Goal: Information Seeking & Learning: Learn about a topic

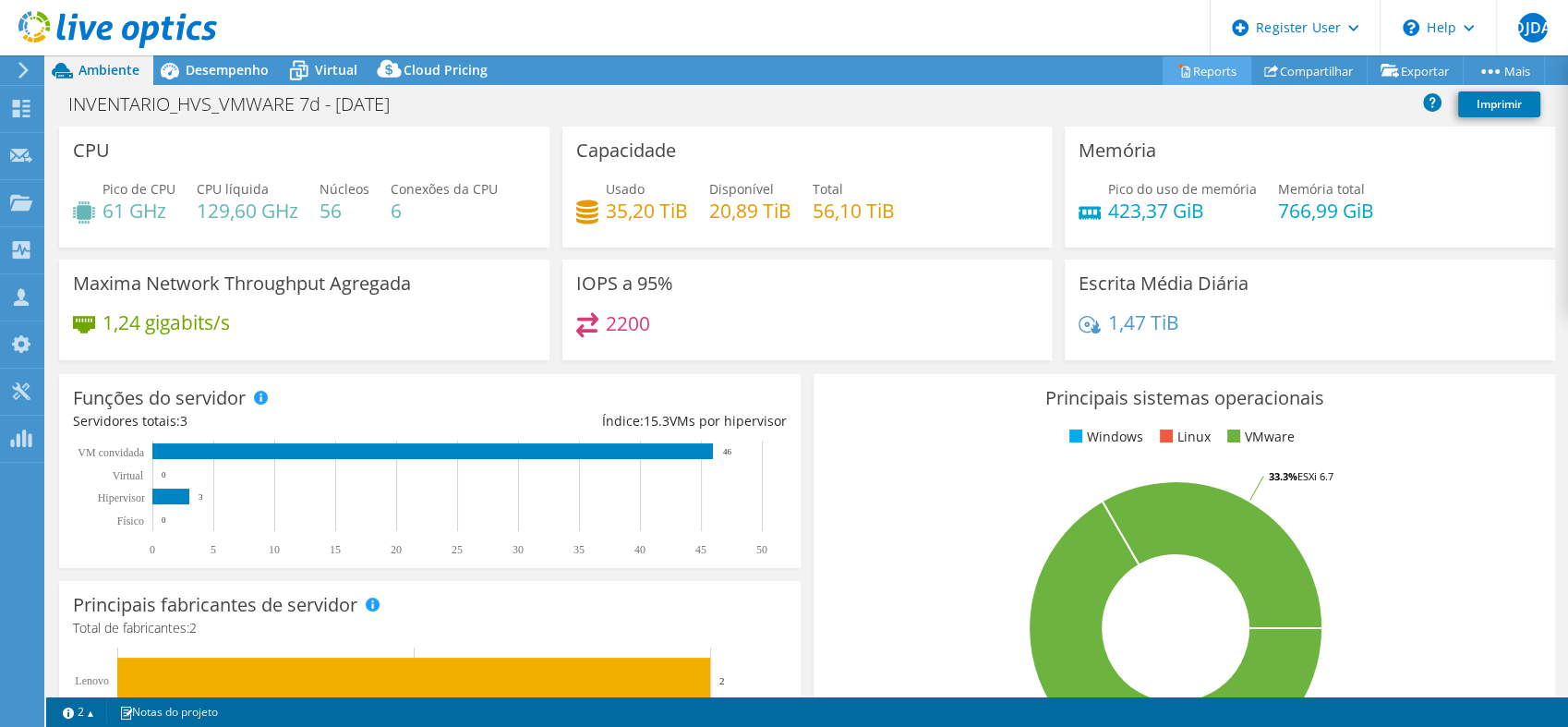
click at [1181, 71] on link "Reports" at bounding box center [1206, 70] width 89 height 28
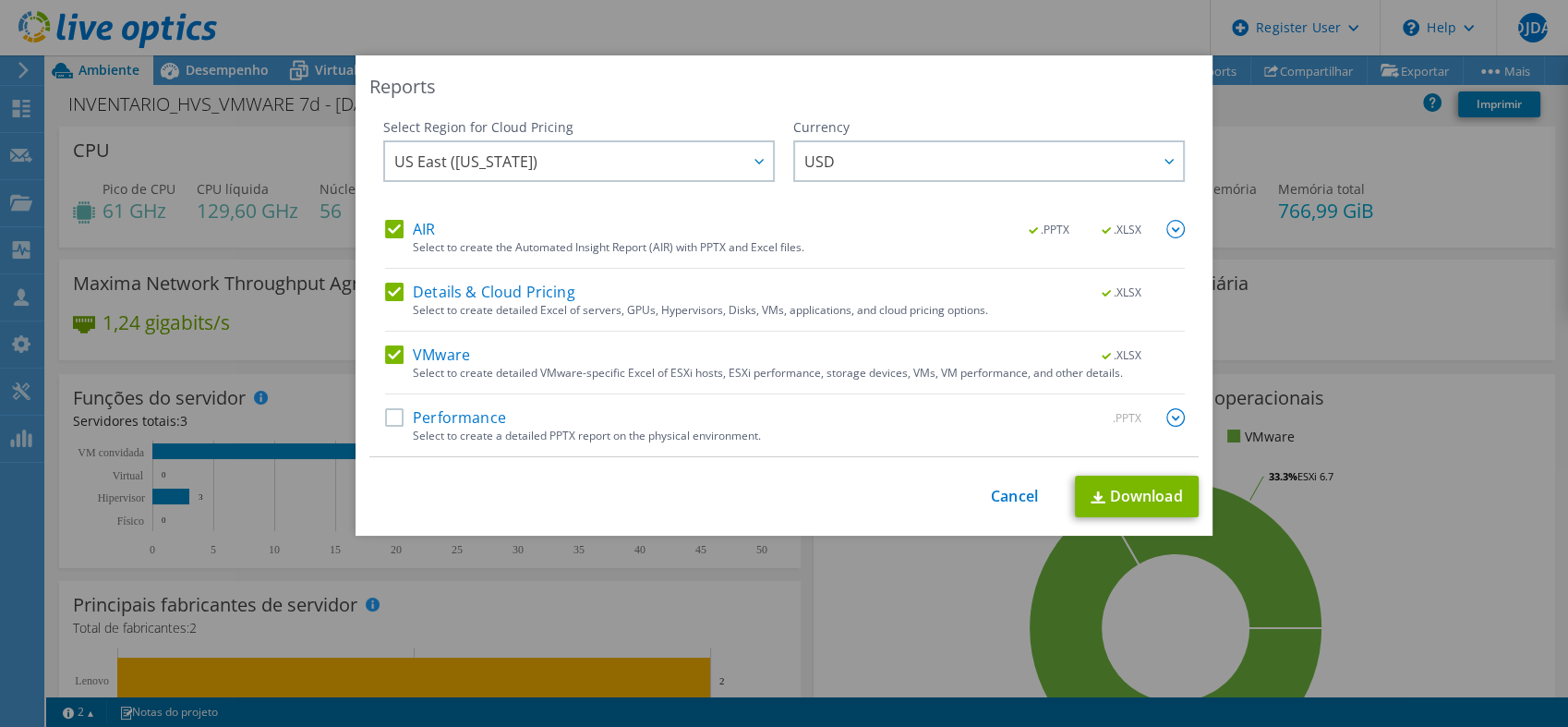
click at [712, 429] on div "Select to create a detailed PPTX report on the physical environment." at bounding box center [798, 435] width 772 height 13
click at [385, 420] on label "Performance" at bounding box center [446, 417] width 121 height 19
click at [0, 0] on input "Performance" at bounding box center [0, 0] width 0 height 0
click at [386, 287] on label "Details & Cloud Pricing" at bounding box center [480, 292] width 190 height 19
click at [0, 0] on input "Details & Cloud Pricing" at bounding box center [0, 0] width 0 height 0
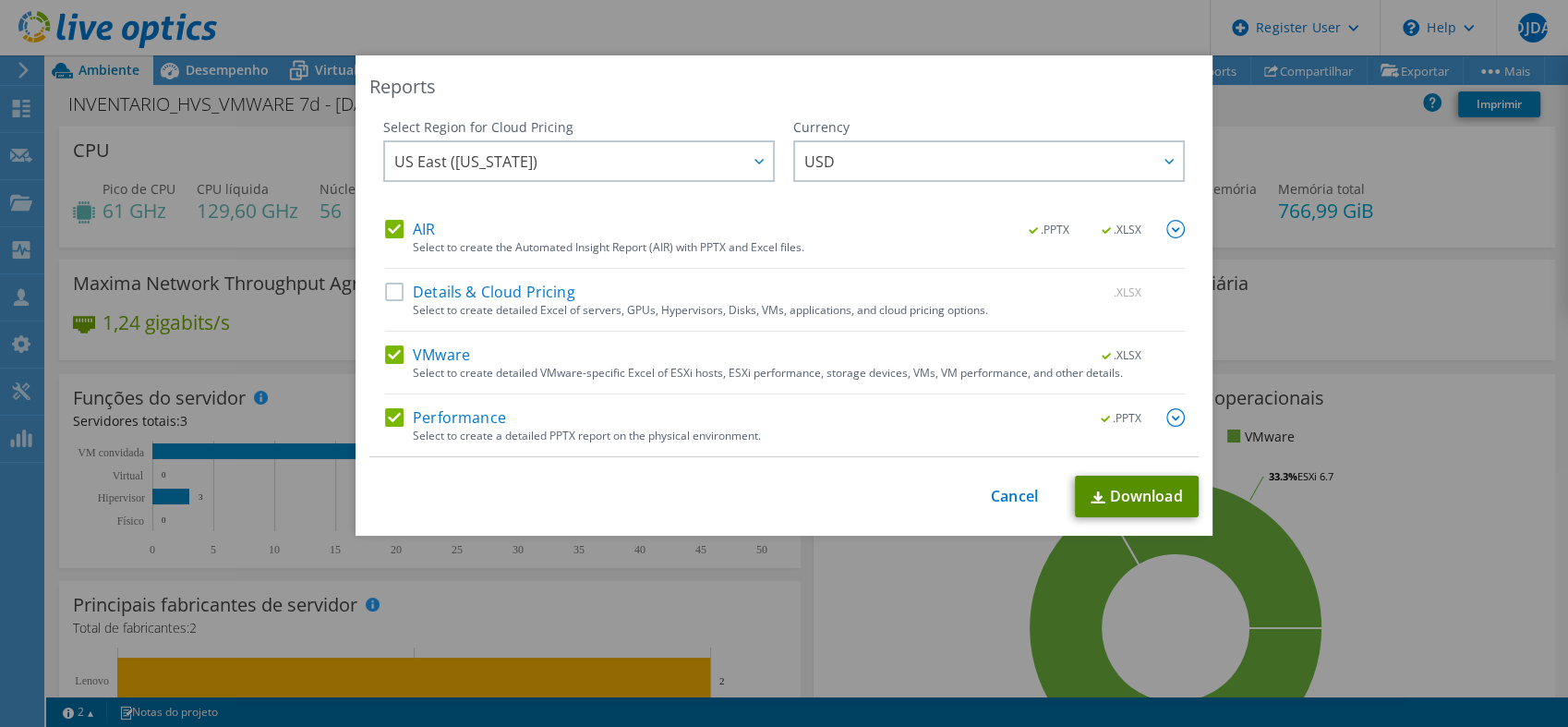
click at [1149, 495] on link "Download" at bounding box center [1136, 496] width 124 height 42
click at [1012, 495] on link "Cancel" at bounding box center [1014, 497] width 47 height 18
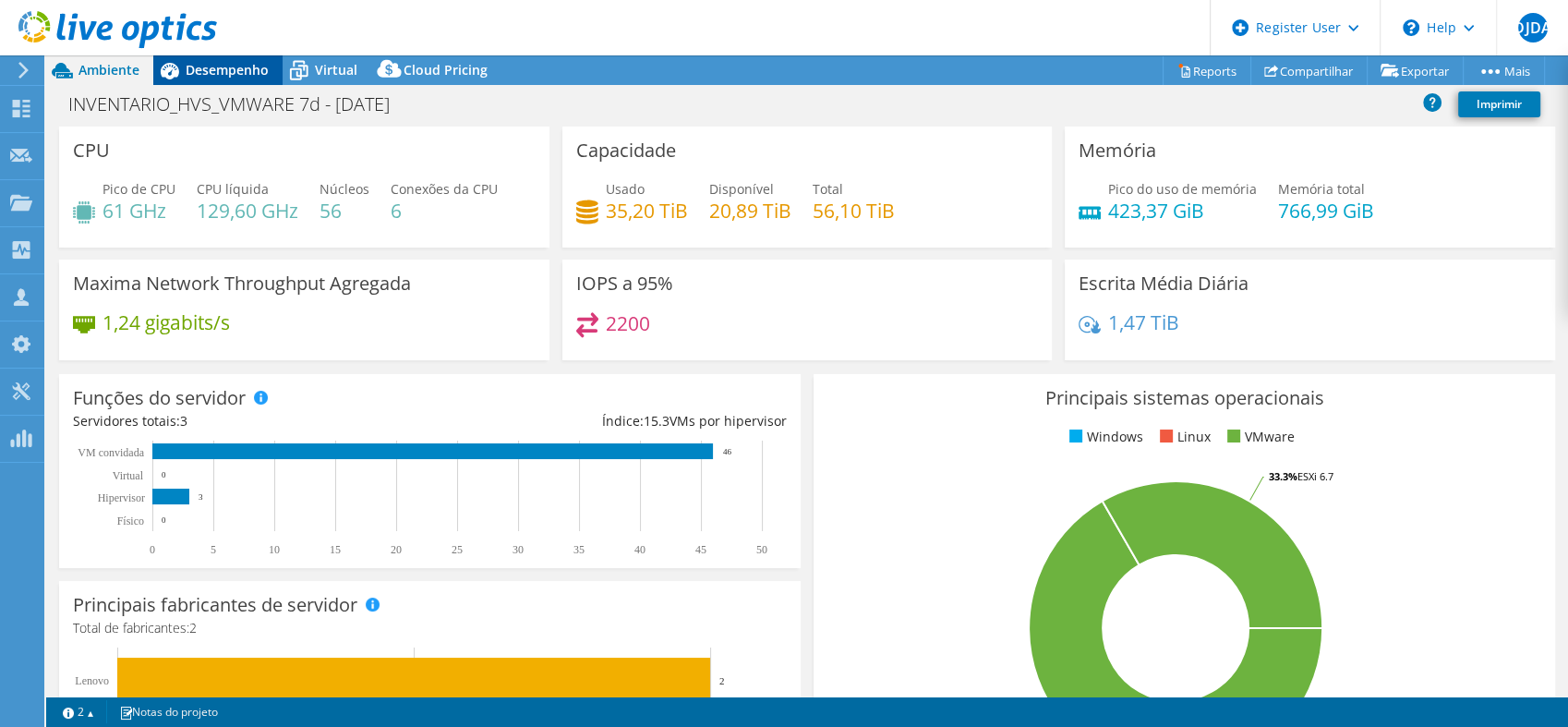
click at [250, 66] on span "Desempenho" at bounding box center [226, 69] width 83 height 18
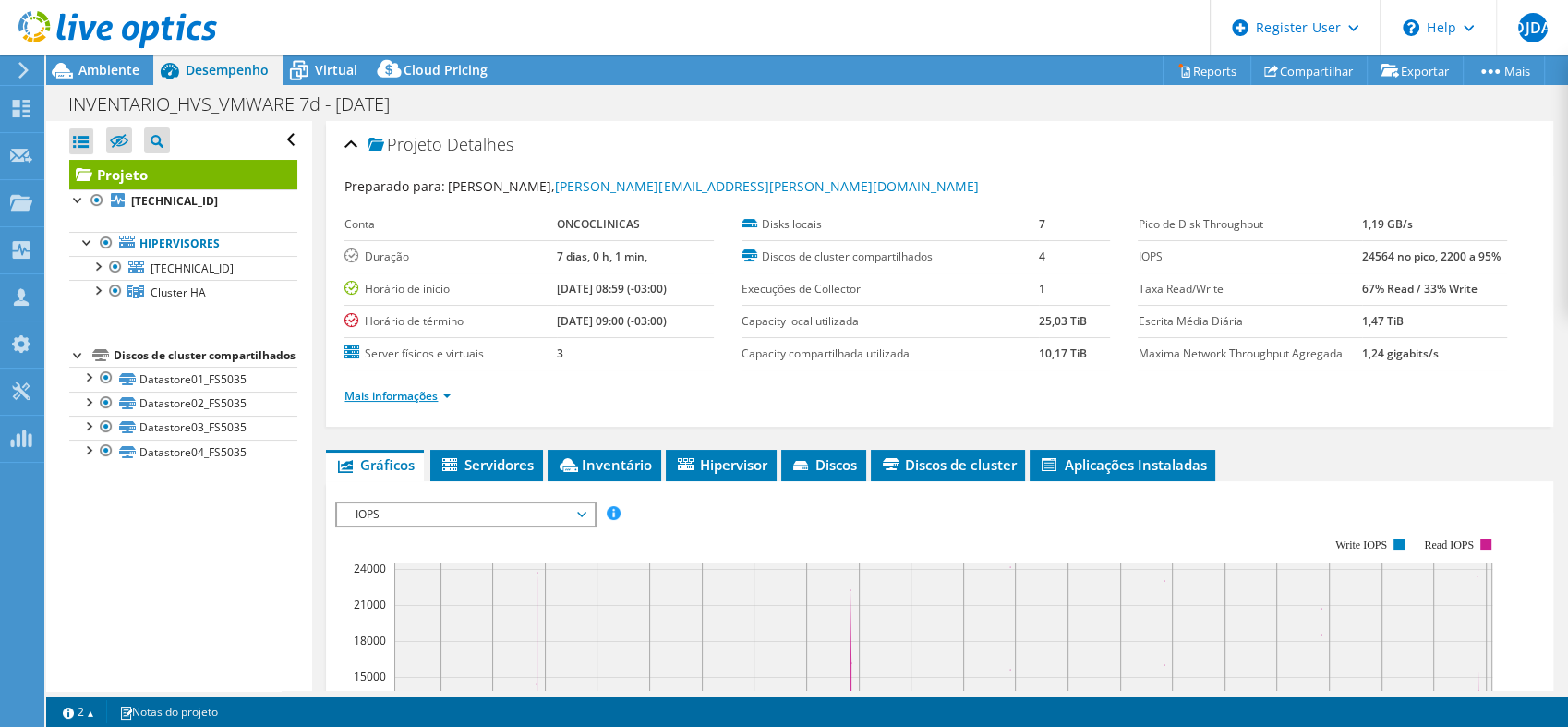
click at [443, 389] on link "Mais informações" at bounding box center [398, 395] width 107 height 16
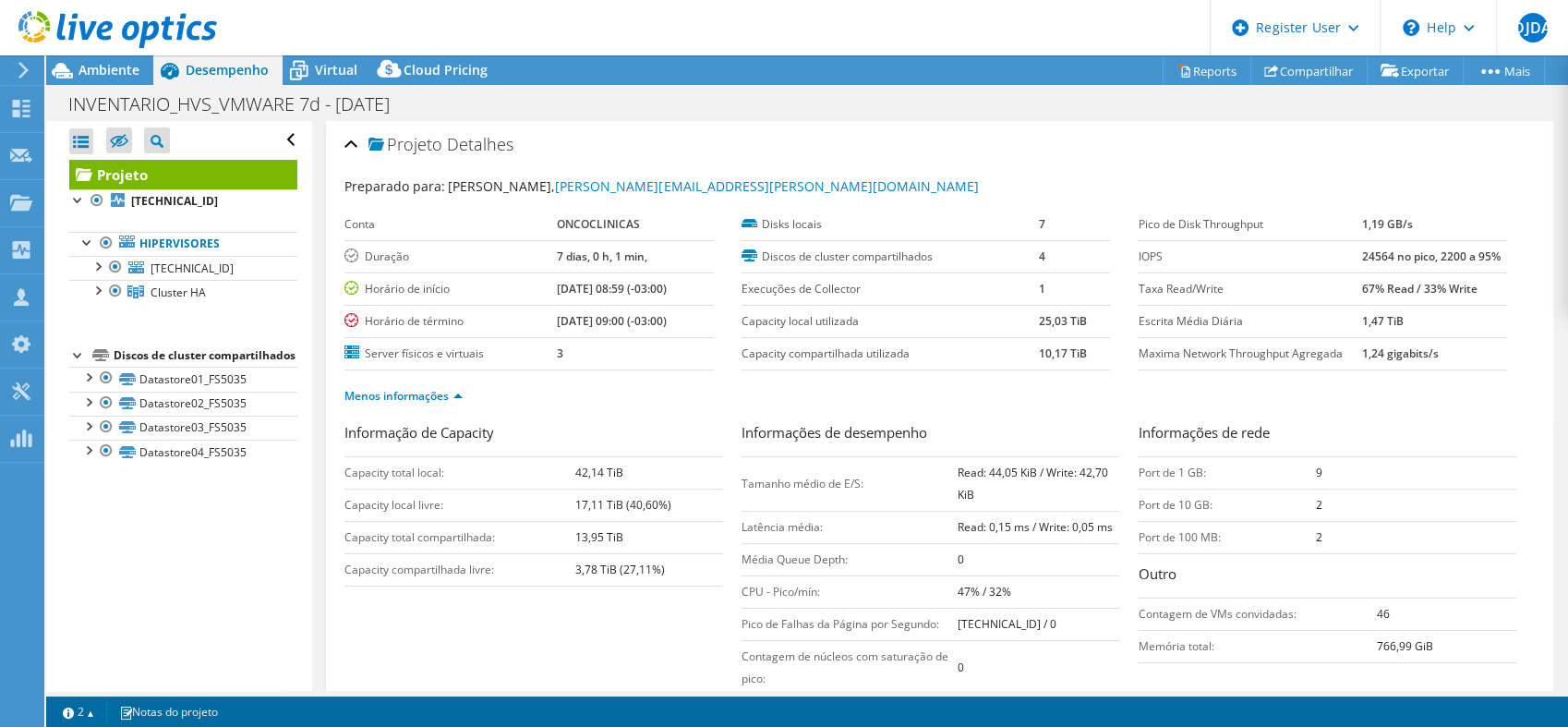
click at [776, 141] on div "Projeto Detalhes" at bounding box center [940, 145] width 1190 height 40
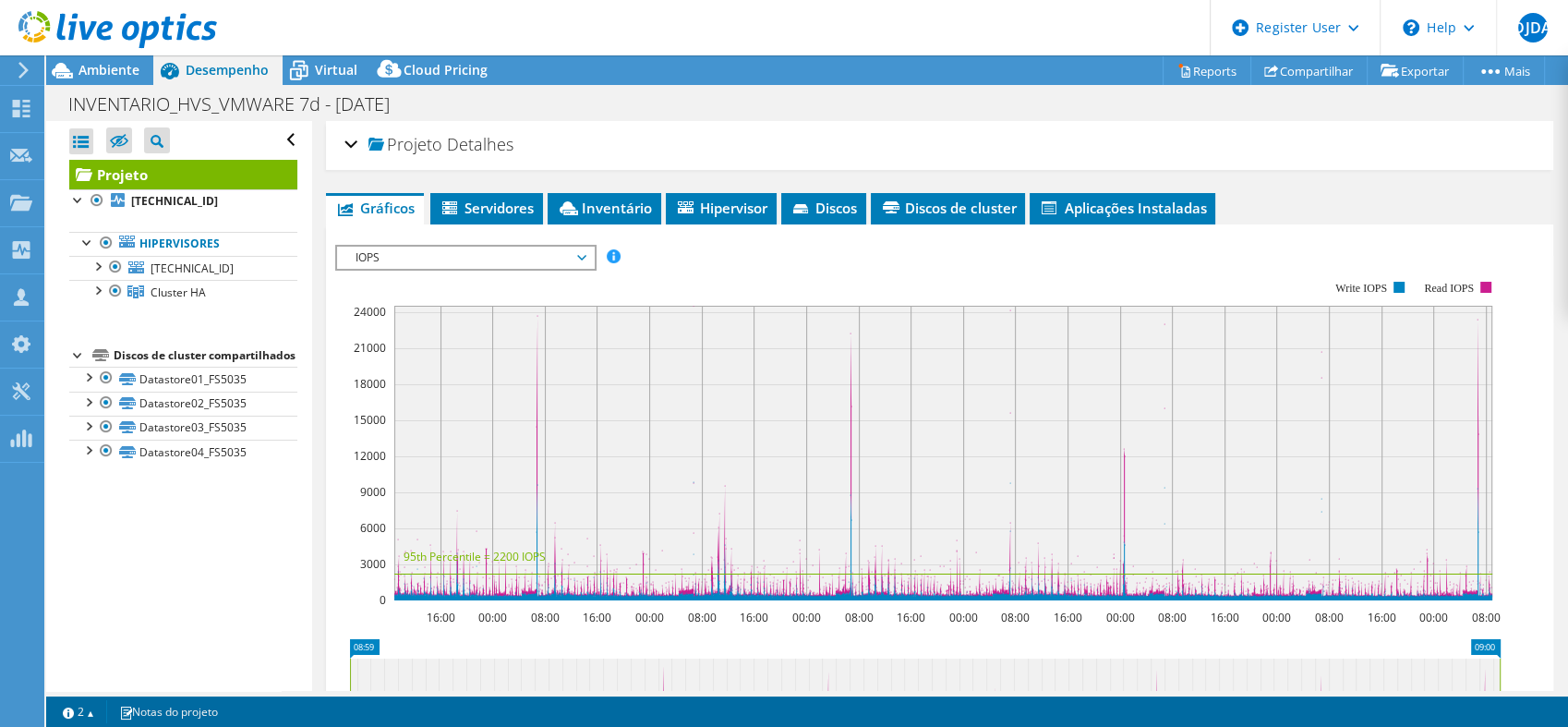
click at [342, 143] on div "Projeto Detalhes Preparado para: Daniel Nunes, daniel.nunes@oncoclinicas.com Co…" at bounding box center [939, 145] width 1226 height 49
click at [351, 147] on div "Projeto Detalhes" at bounding box center [940, 145] width 1190 height 40
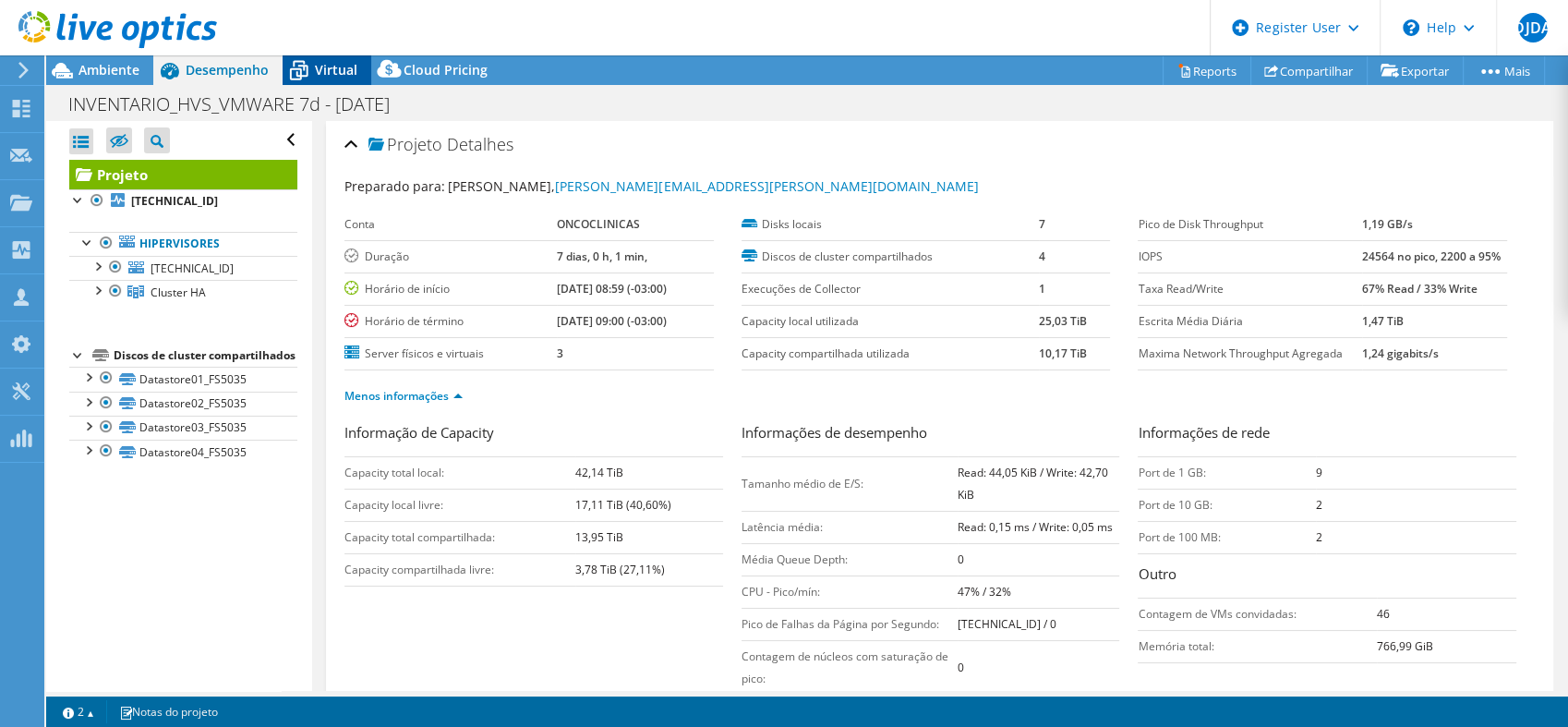
click at [325, 71] on span "Virtual" at bounding box center [337, 69] width 43 height 18
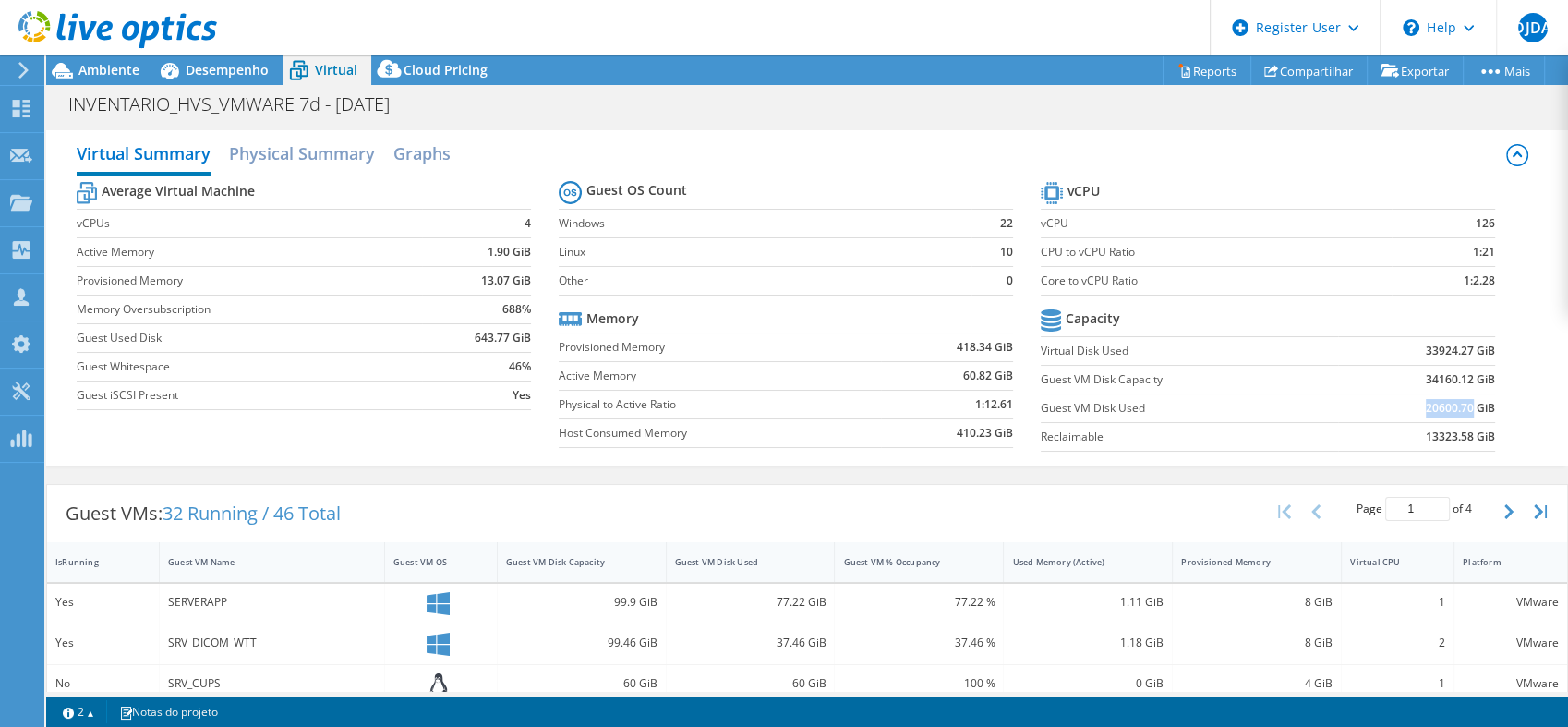
drag, startPoint x: 1411, startPoint y: 408, endPoint x: 1456, endPoint y: 407, distance: 45.0
click at [1456, 407] on b "20600.70 GiB" at bounding box center [1460, 408] width 69 height 19
click at [1457, 409] on b "20600.70 GiB" at bounding box center [1460, 408] width 69 height 19
click at [132, 66] on span "Ambiente" at bounding box center [108, 69] width 60 height 18
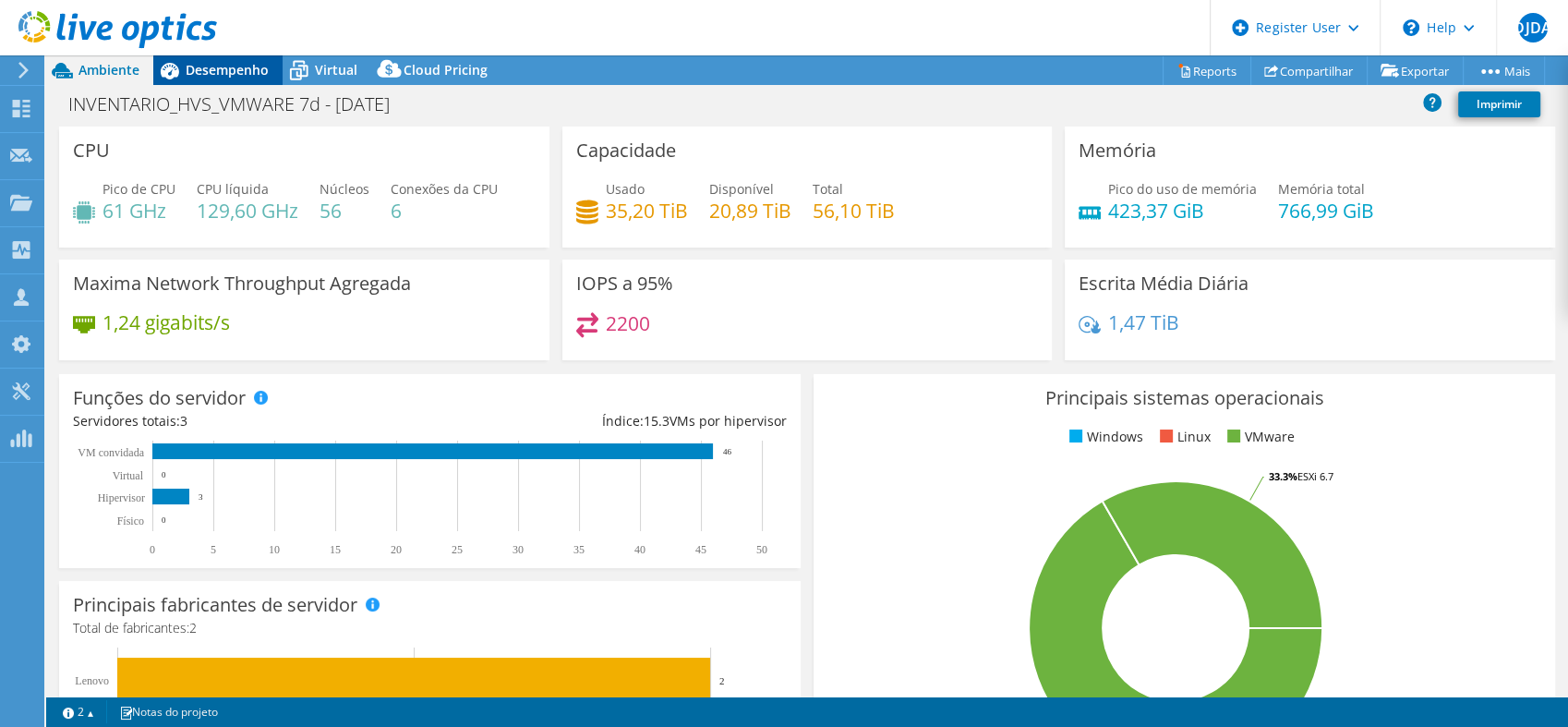
click at [204, 71] on span "Desempenho" at bounding box center [226, 69] width 83 height 18
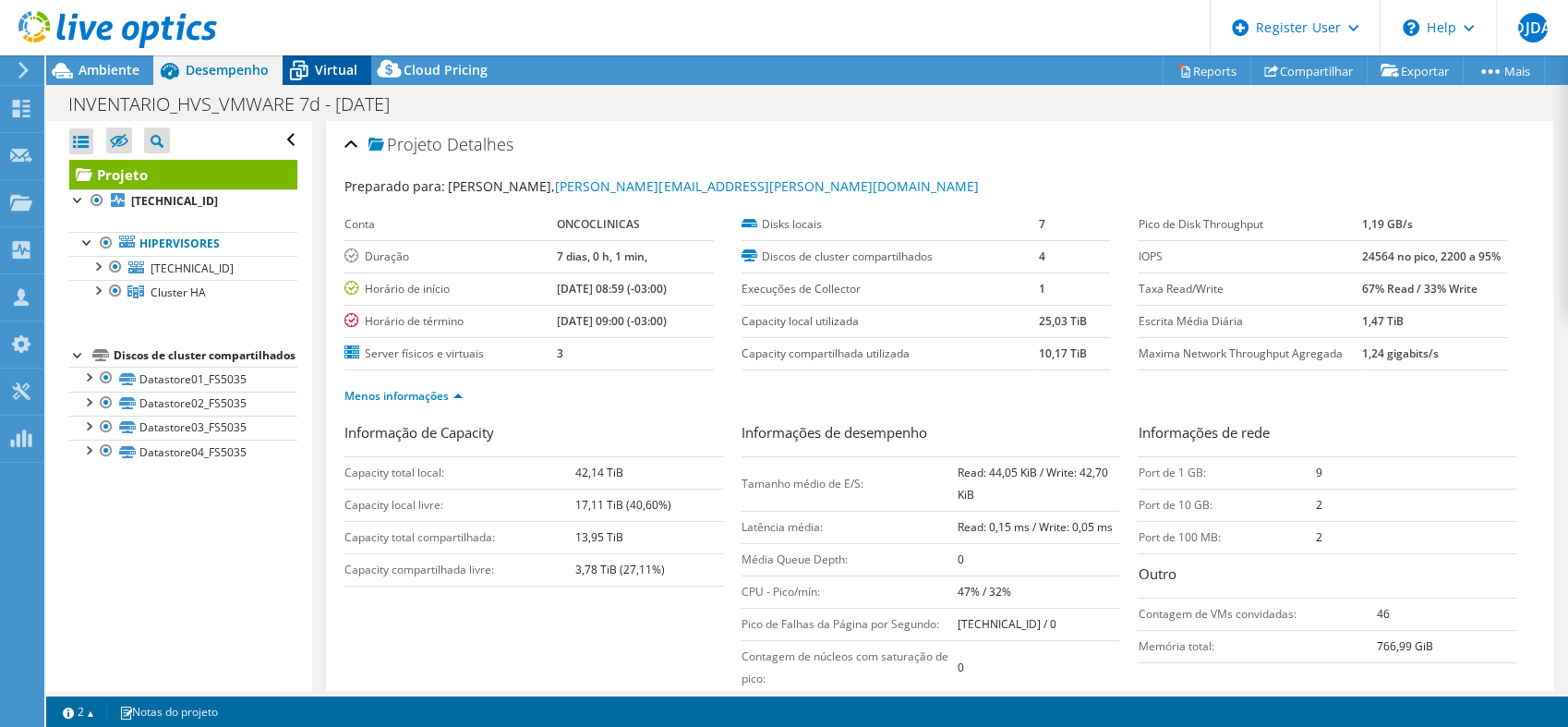
click at [316, 74] on span "Virtual" at bounding box center [337, 69] width 43 height 18
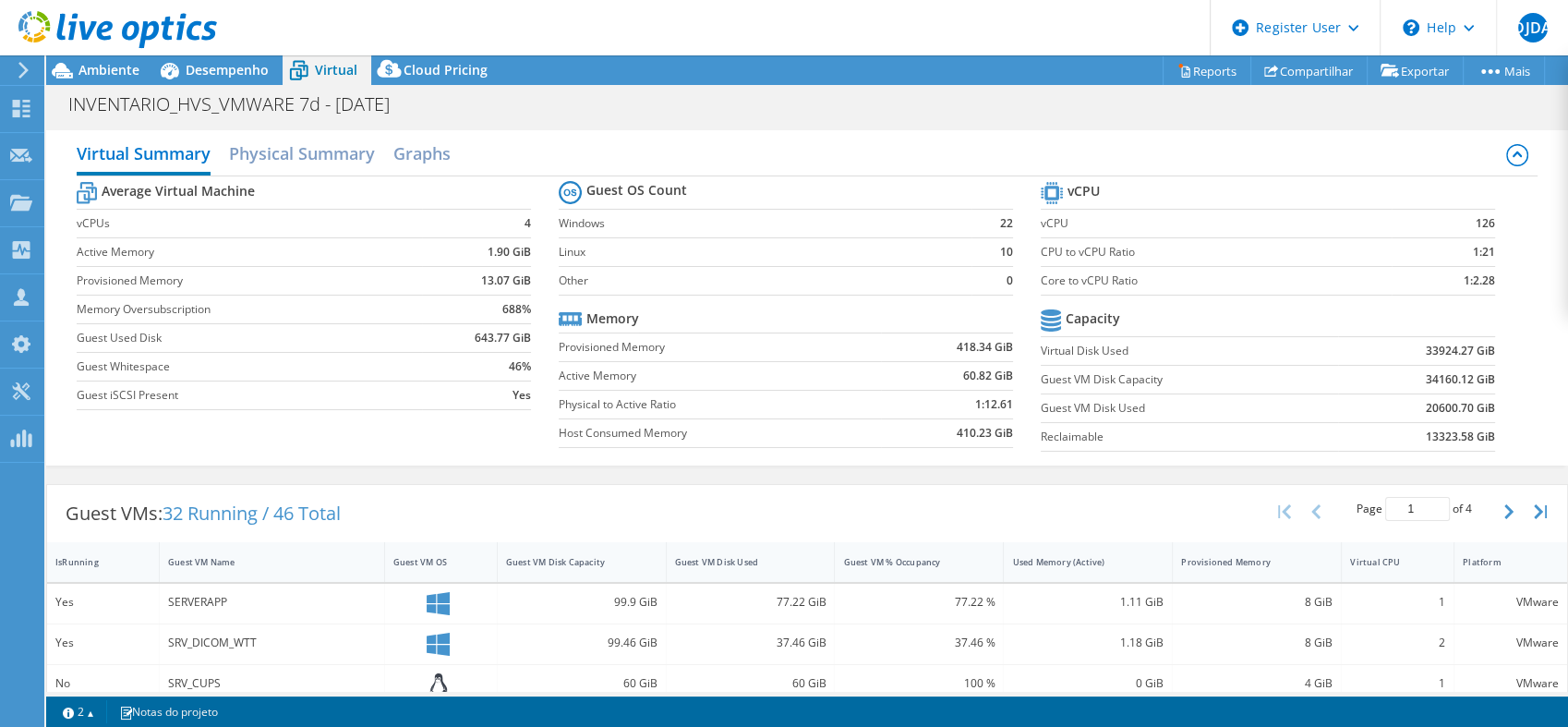
click at [1020, 449] on section "Guest OS Count Windows 22 Linux 10 Other 0 Memory Provisioned Memory 418.34 GiB…" at bounding box center [799, 317] width 482 height 281
click at [118, 69] on span "Ambiente" at bounding box center [108, 69] width 60 height 18
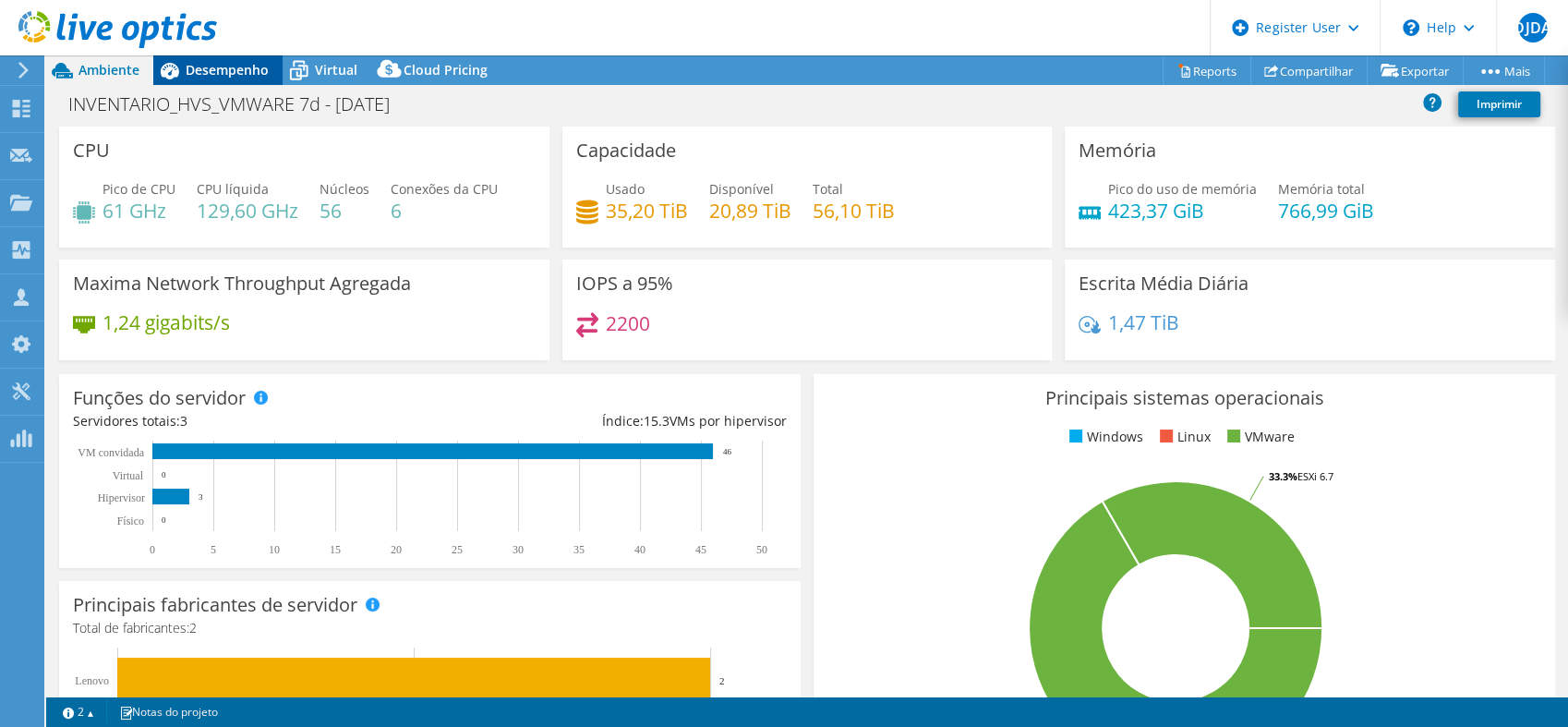
click at [247, 61] on span "Desempenho" at bounding box center [226, 69] width 83 height 18
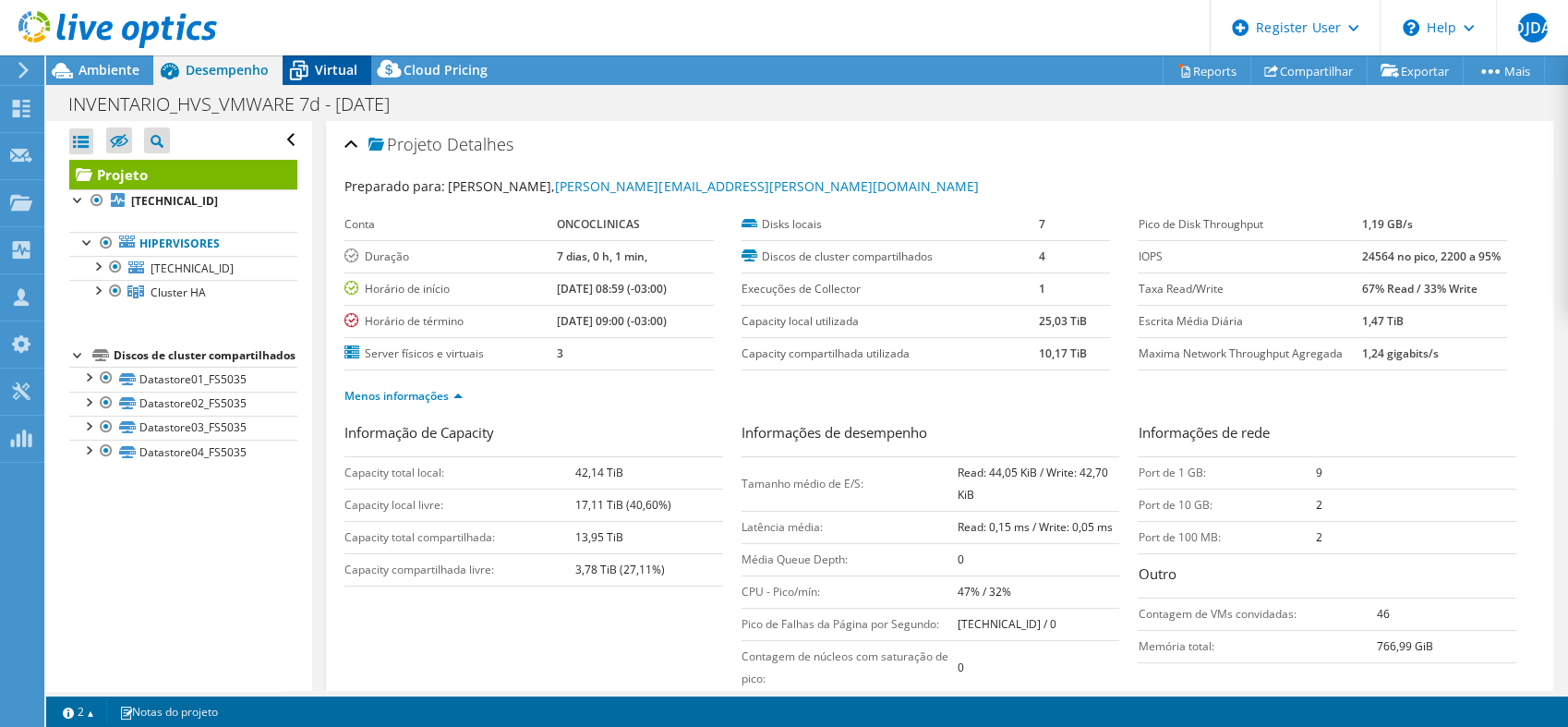
click at [326, 63] on span "Virtual" at bounding box center [337, 69] width 43 height 18
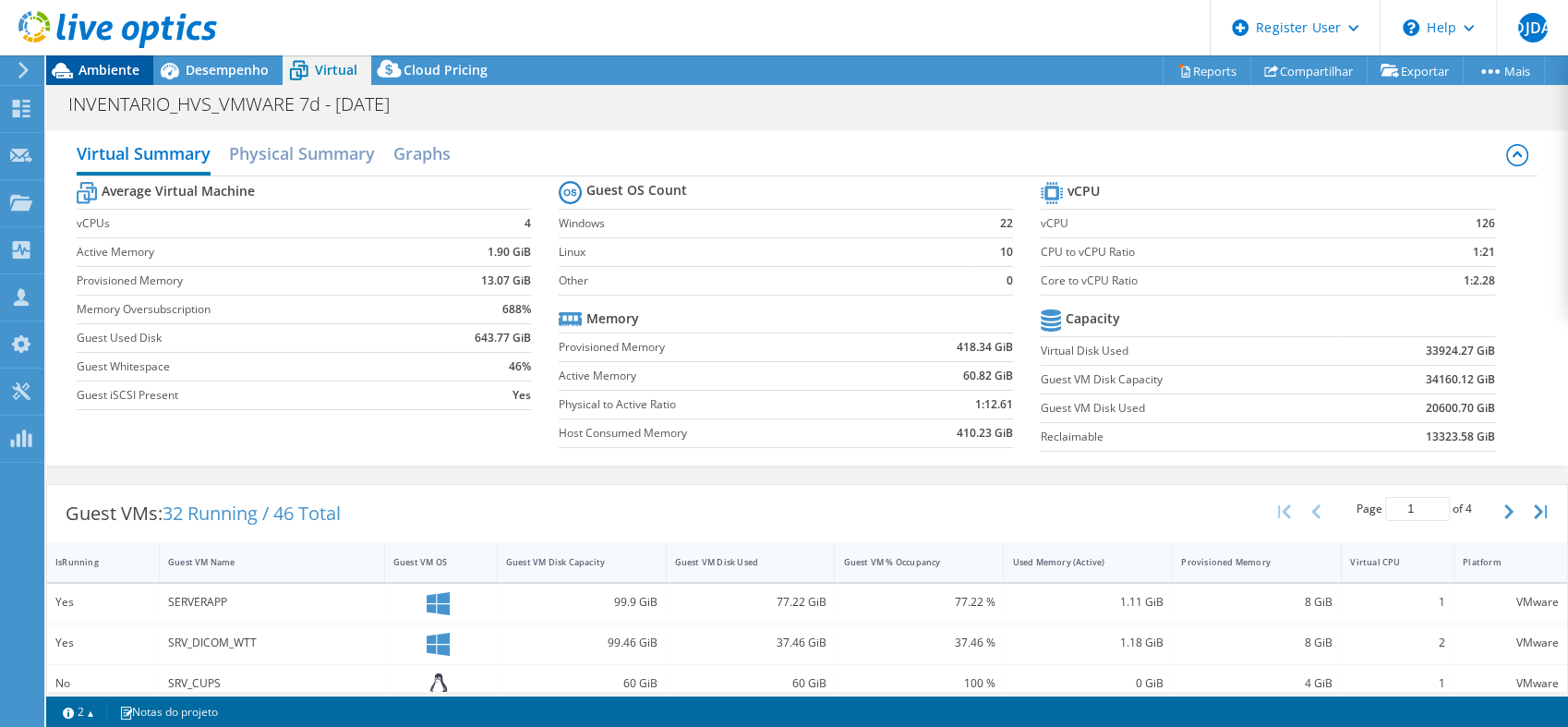
click at [117, 69] on span "Ambiente" at bounding box center [108, 69] width 60 height 18
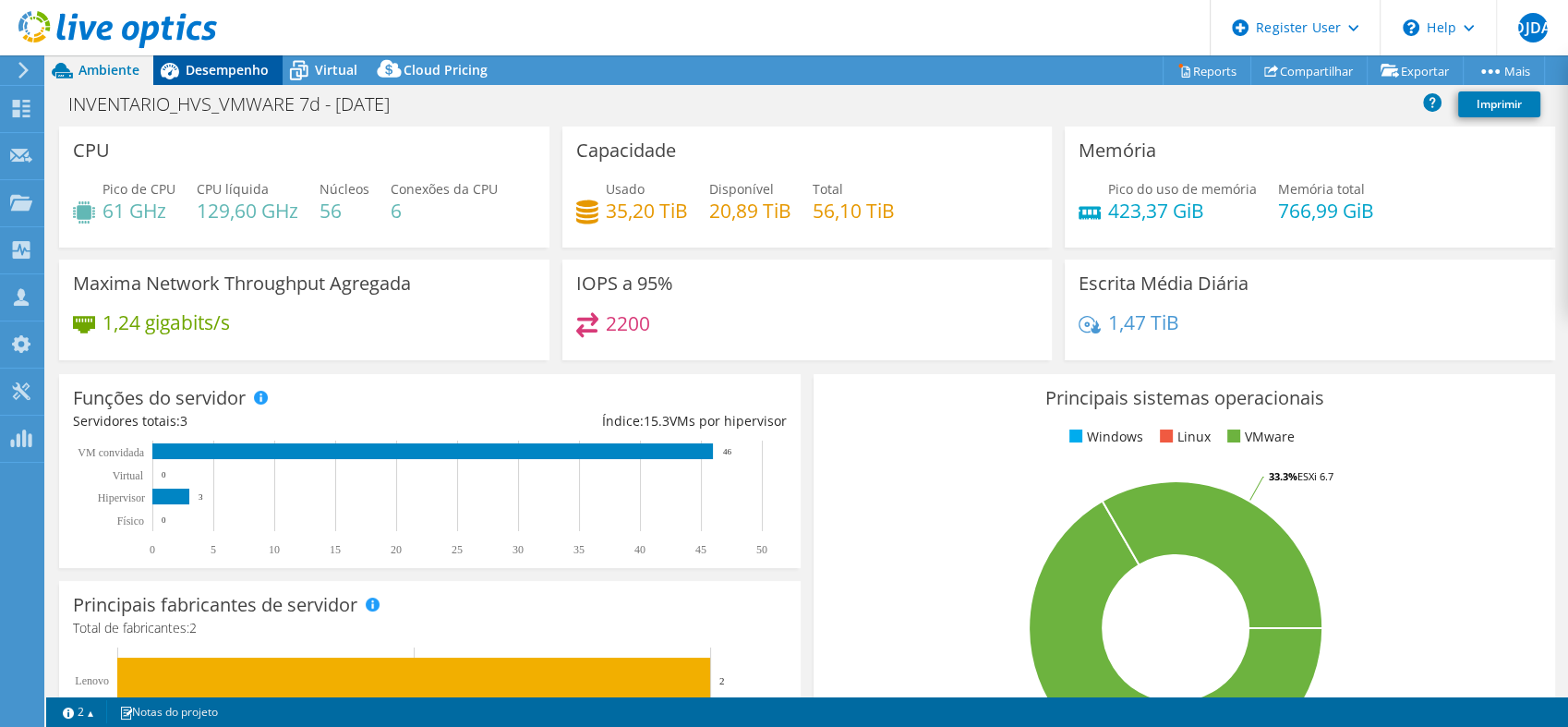
click at [217, 75] on span "Desempenho" at bounding box center [226, 69] width 83 height 18
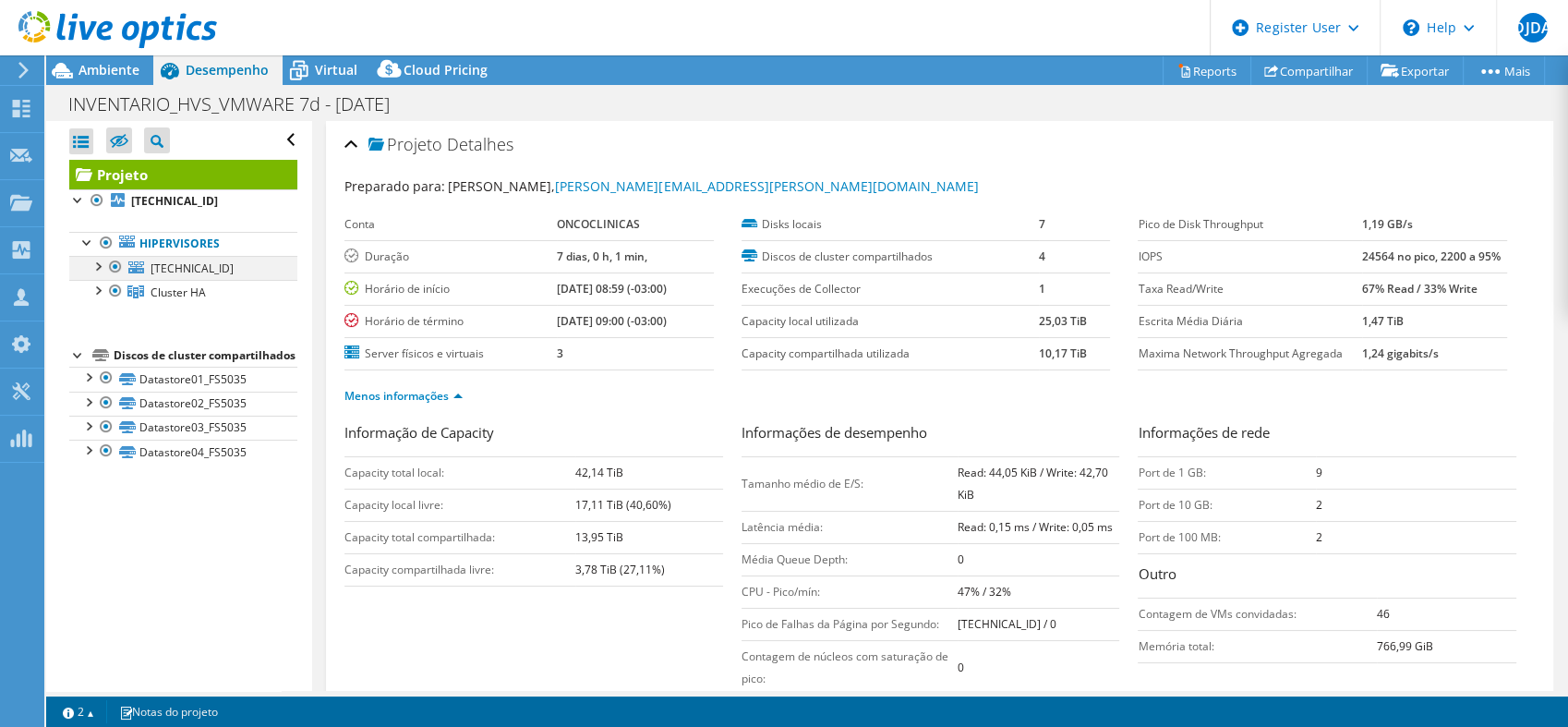
drag, startPoint x: 115, startPoint y: 263, endPoint x: 115, endPoint y: 275, distance: 12.0
click at [115, 263] on div at bounding box center [115, 266] width 19 height 22
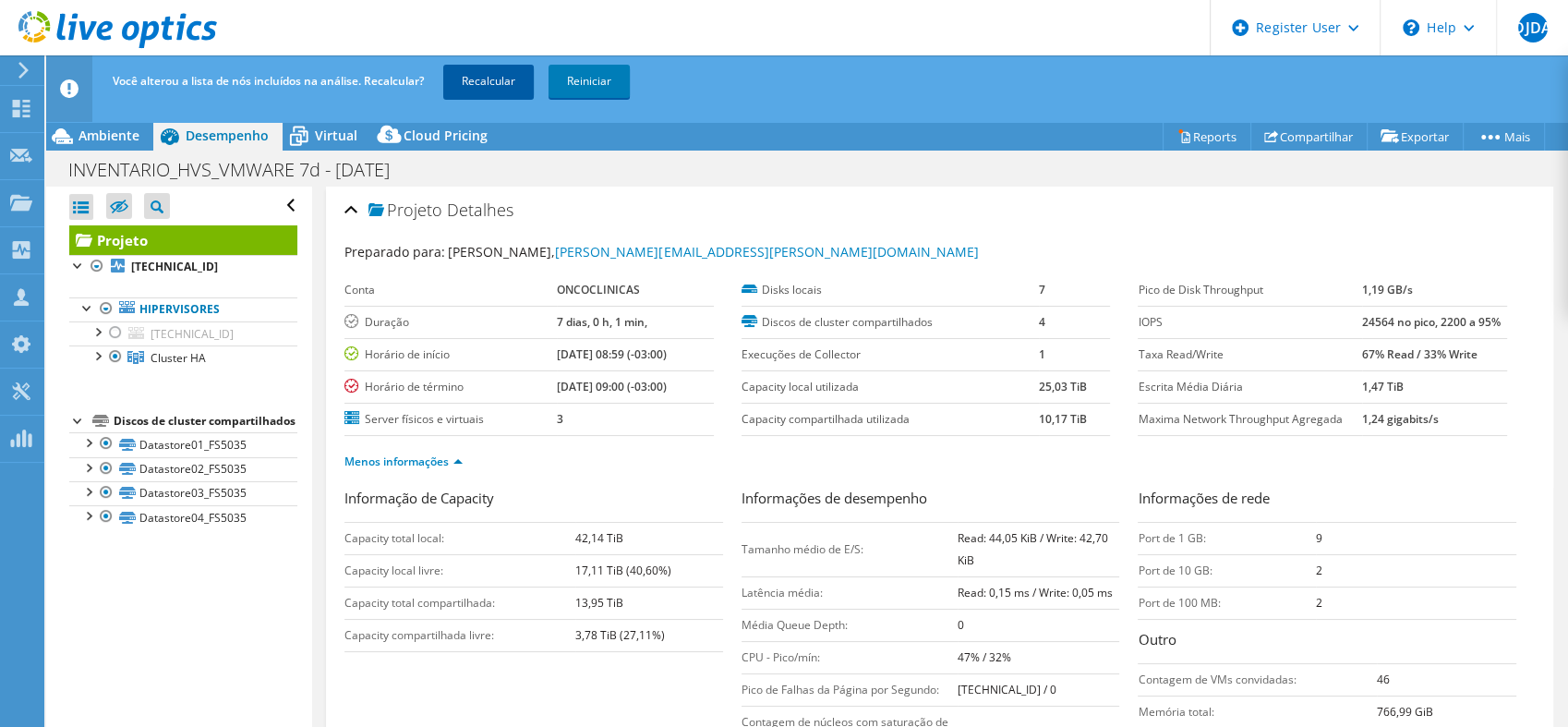
click at [489, 82] on link "Recalcular" at bounding box center [488, 81] width 91 height 33
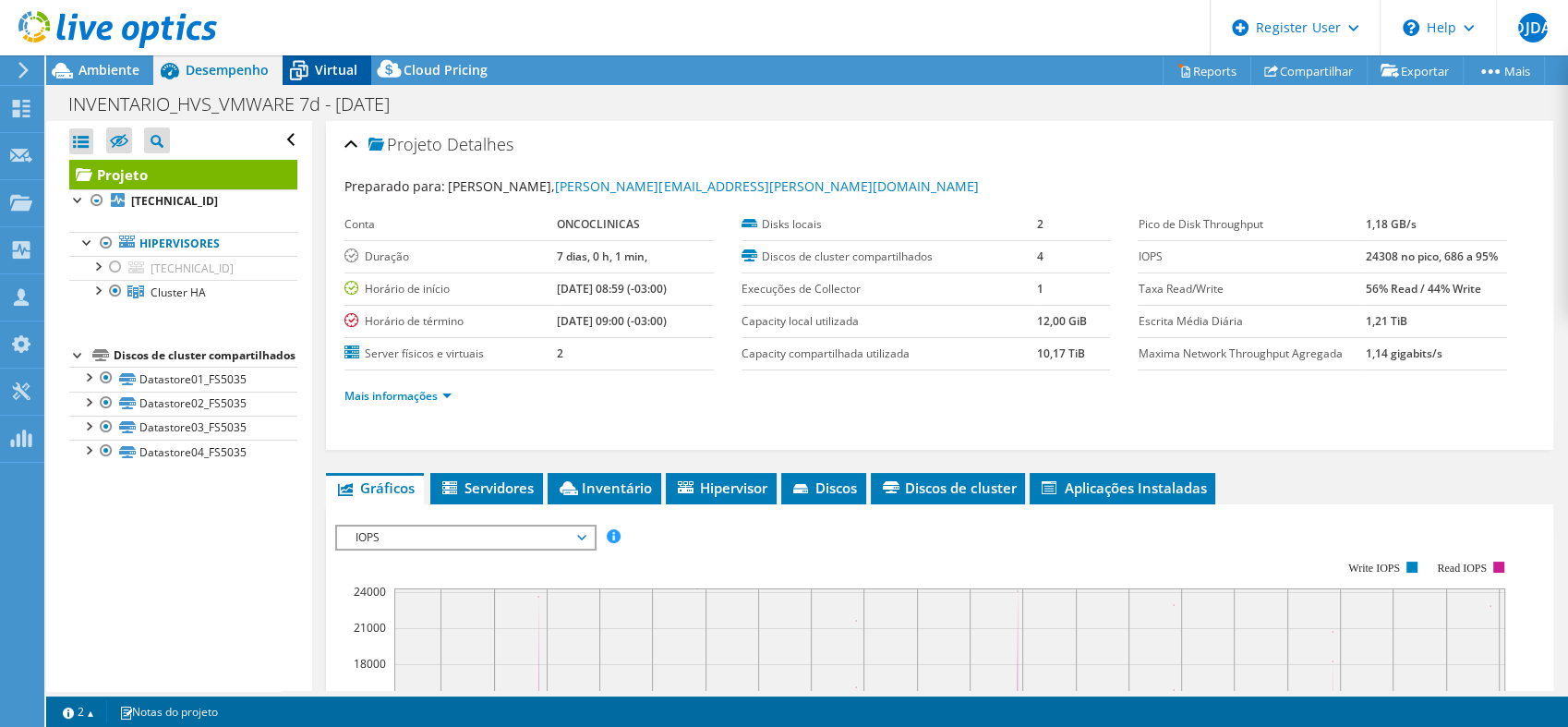
click at [333, 66] on span "Virtual" at bounding box center [337, 69] width 43 height 18
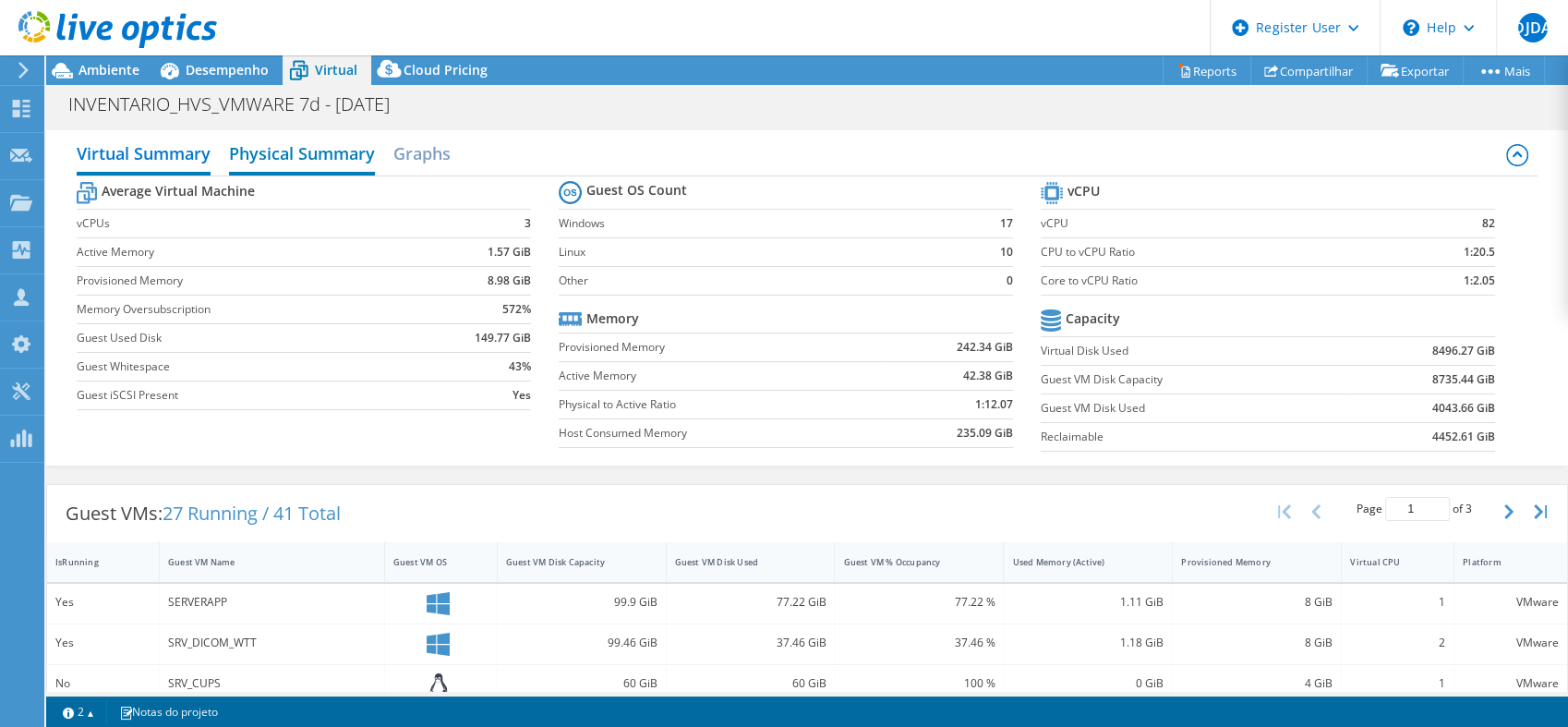
click at [306, 166] on h2 "Physical Summary" at bounding box center [302, 155] width 145 height 41
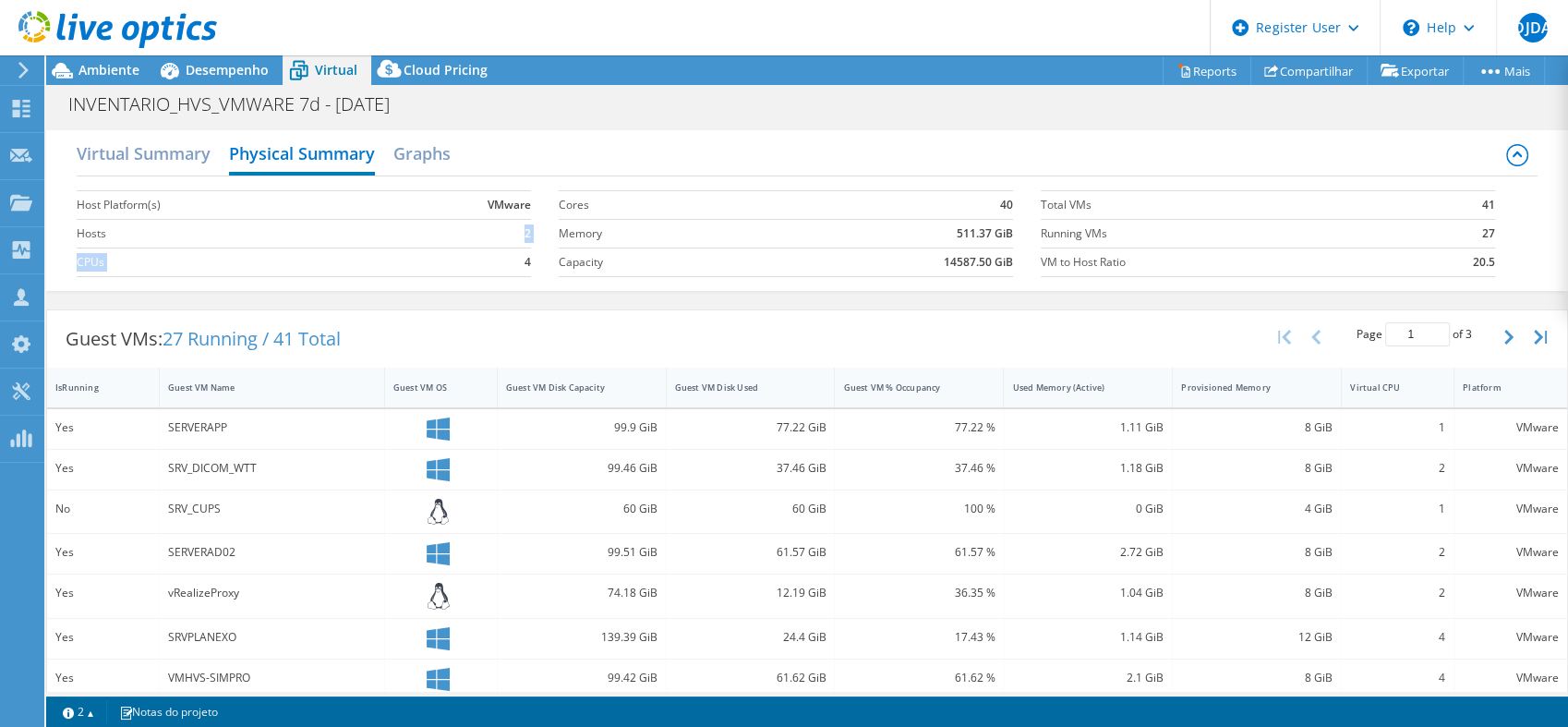
drag, startPoint x: 519, startPoint y: 229, endPoint x: 522, endPoint y: 256, distance: 27.2
click at [522, 256] on tbody "Host Platform(s) VMware Hosts 2 CPUs 4" at bounding box center [304, 228] width 455 height 96
drag, startPoint x: 522, startPoint y: 256, endPoint x: 511, endPoint y: 232, distance: 26.4
click at [511, 232] on td "2" at bounding box center [459, 232] width 144 height 28
click at [182, 152] on h2 "Virtual Summary" at bounding box center [143, 155] width 134 height 41
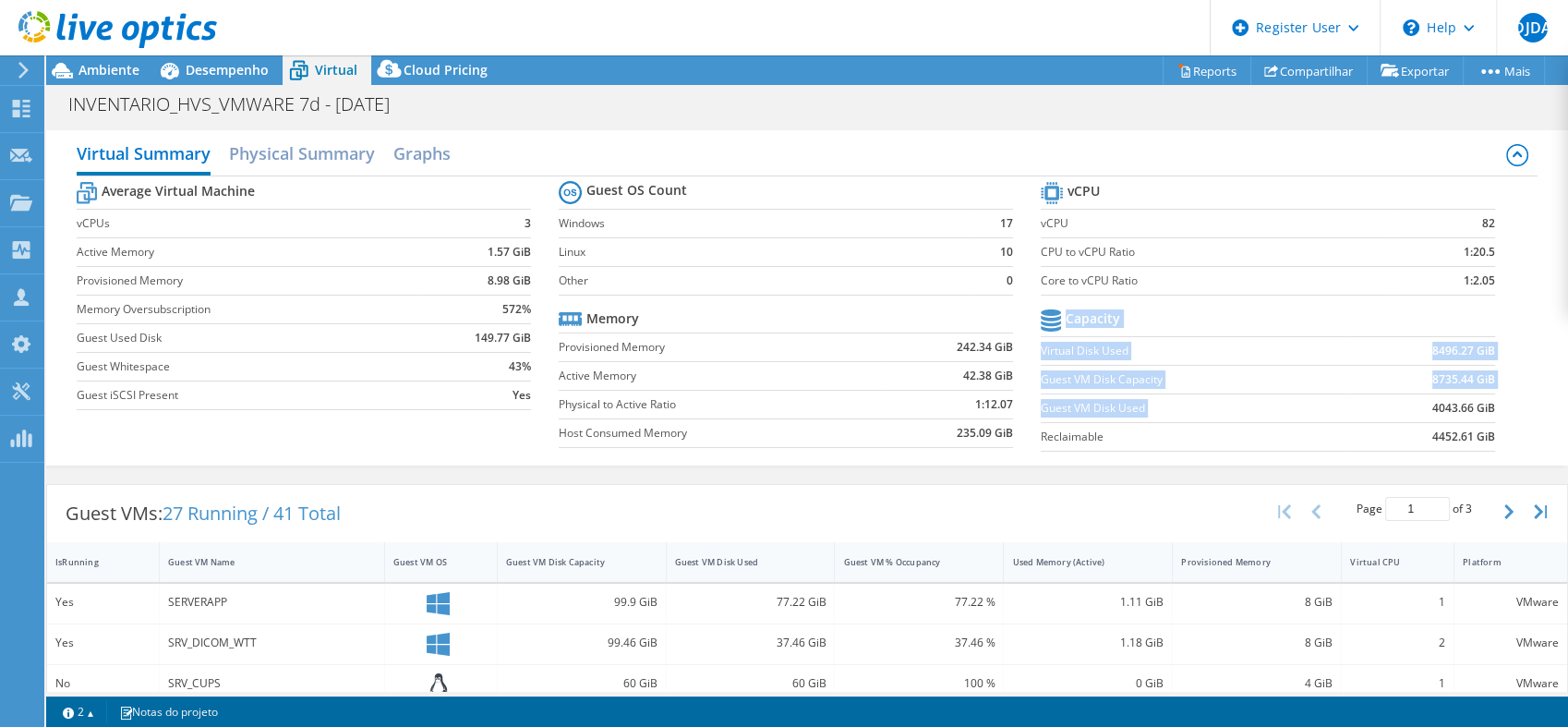
drag, startPoint x: 1418, startPoint y: 408, endPoint x: 1482, endPoint y: 397, distance: 64.9
click at [1482, 397] on section "vCPU vCPU 82 CPU to vCPU Ratio 1:20.5 Core to vCPU Ratio 1:2.05 Capacity Virtua…" at bounding box center [1281, 319] width 482 height 283
drag, startPoint x: 1482, startPoint y: 397, endPoint x: 1453, endPoint y: 409, distance: 31.4
click at [1453, 409] on b "4043.66 GiB" at bounding box center [1463, 408] width 62 height 19
click at [1431, 380] on b "8735.44 GiB" at bounding box center [1463, 379] width 62 height 19
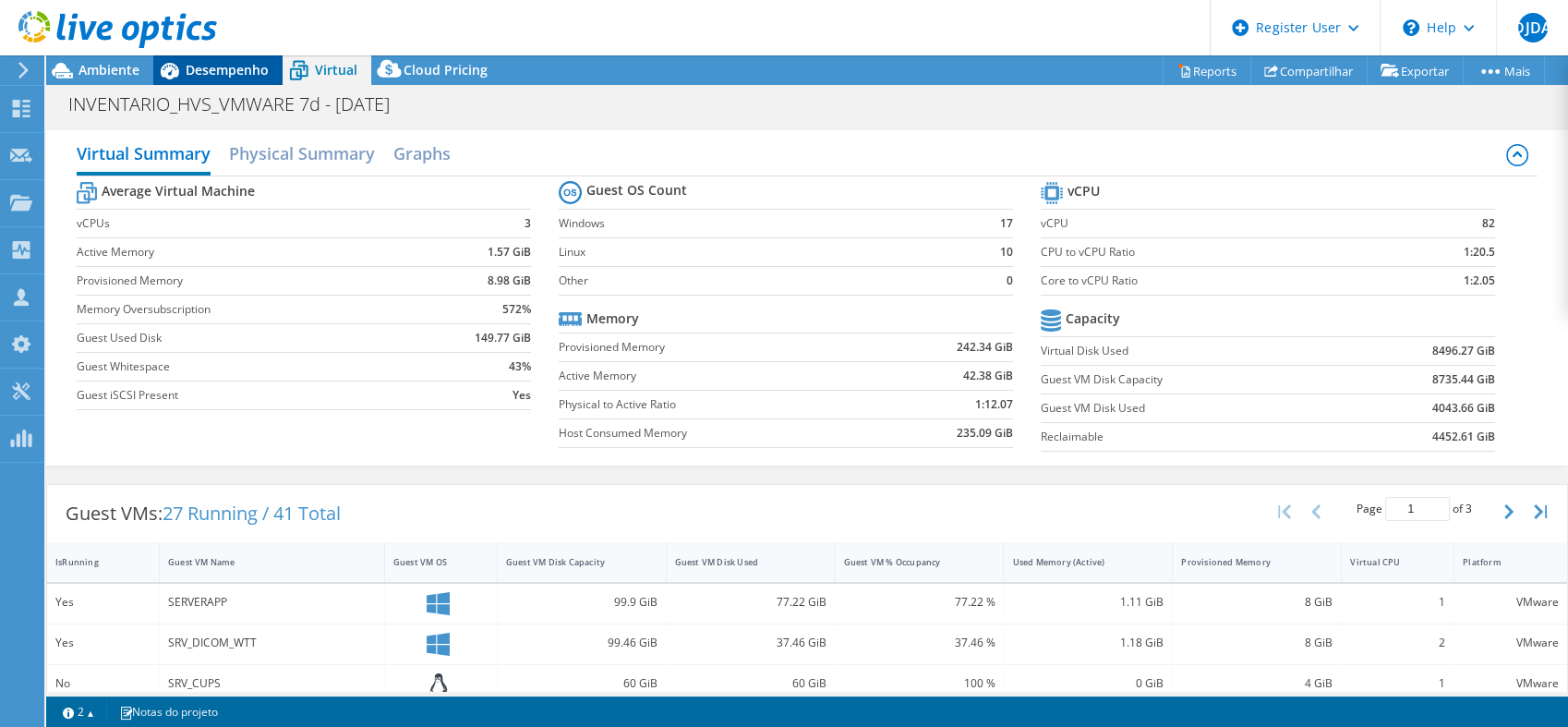
click at [236, 68] on span "Desempenho" at bounding box center [226, 69] width 83 height 18
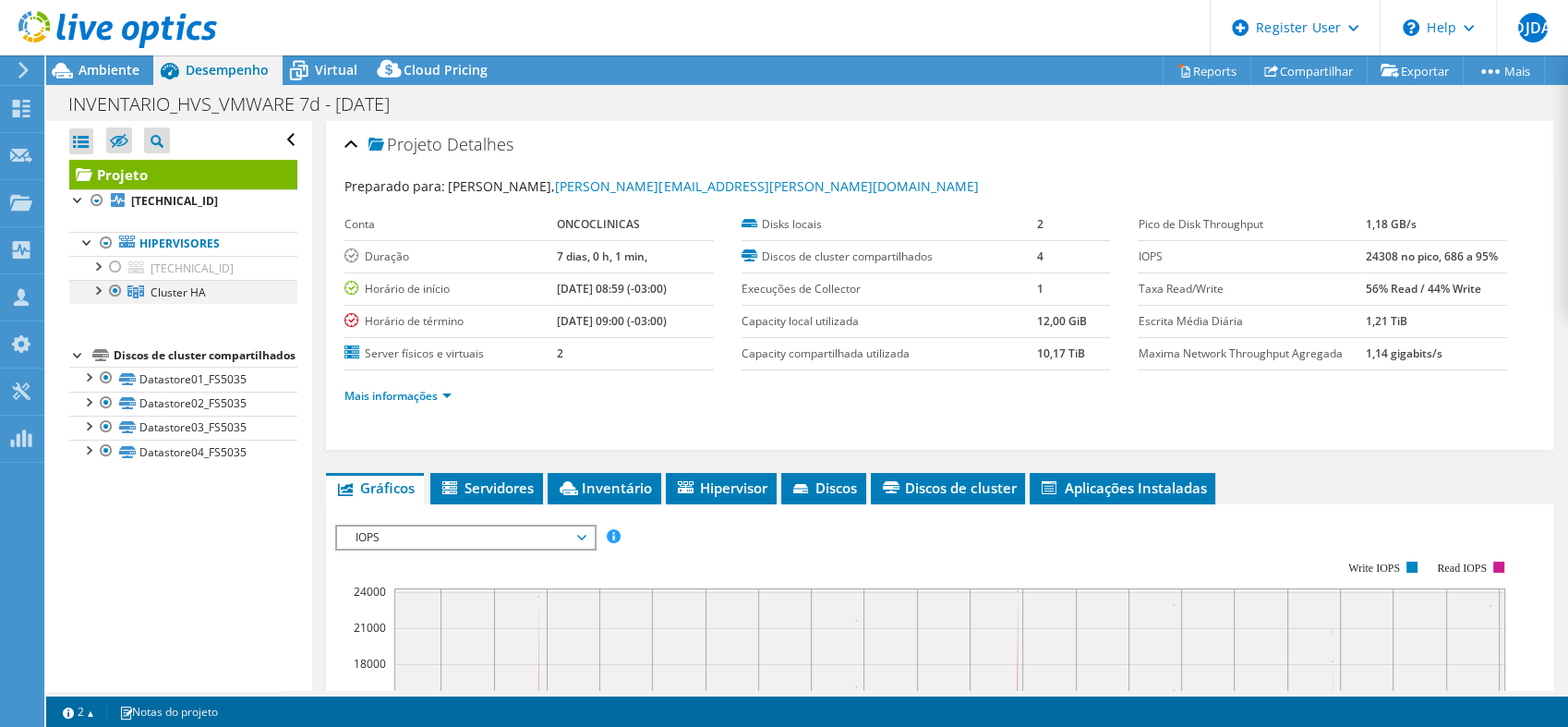
click at [98, 288] on div at bounding box center [97, 289] width 19 height 19
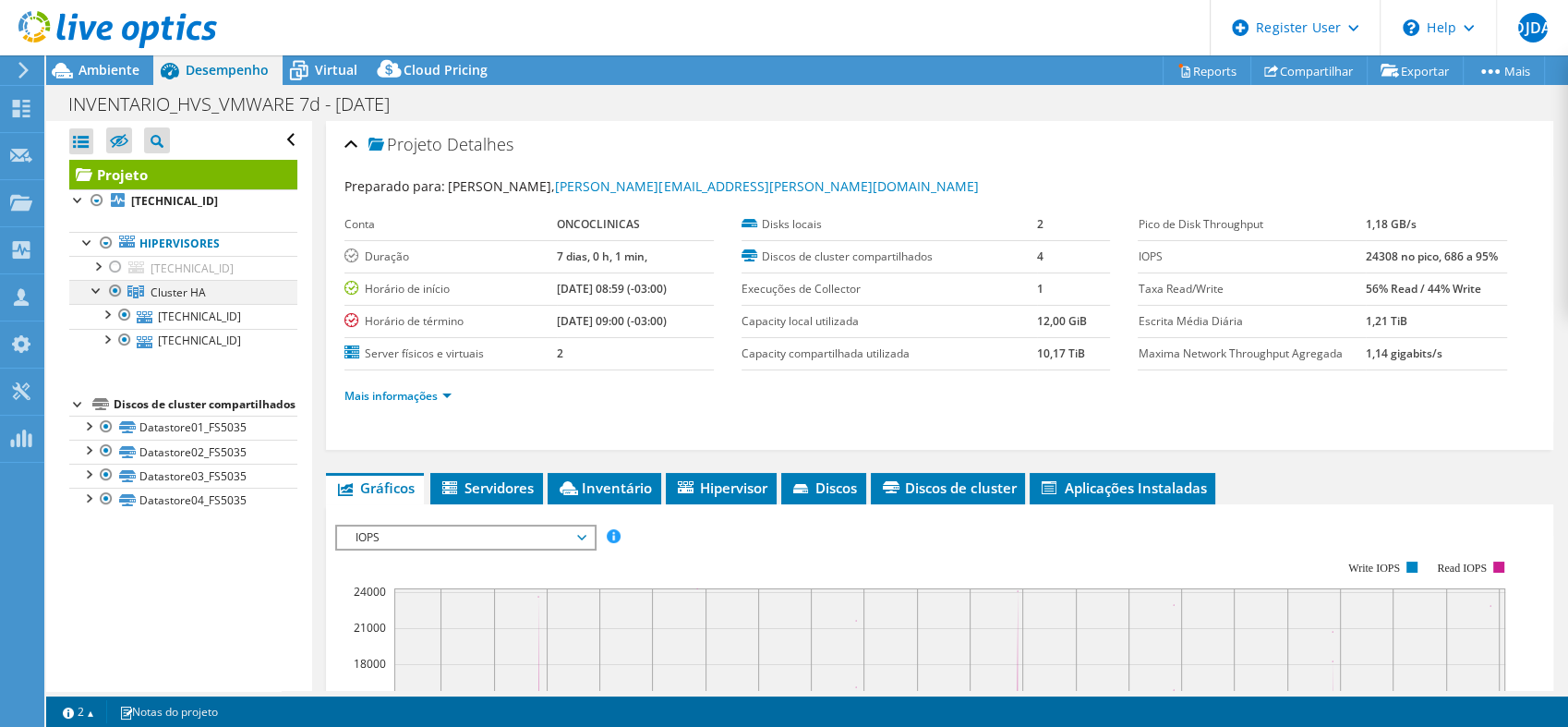
click at [95, 291] on div at bounding box center [97, 289] width 19 height 19
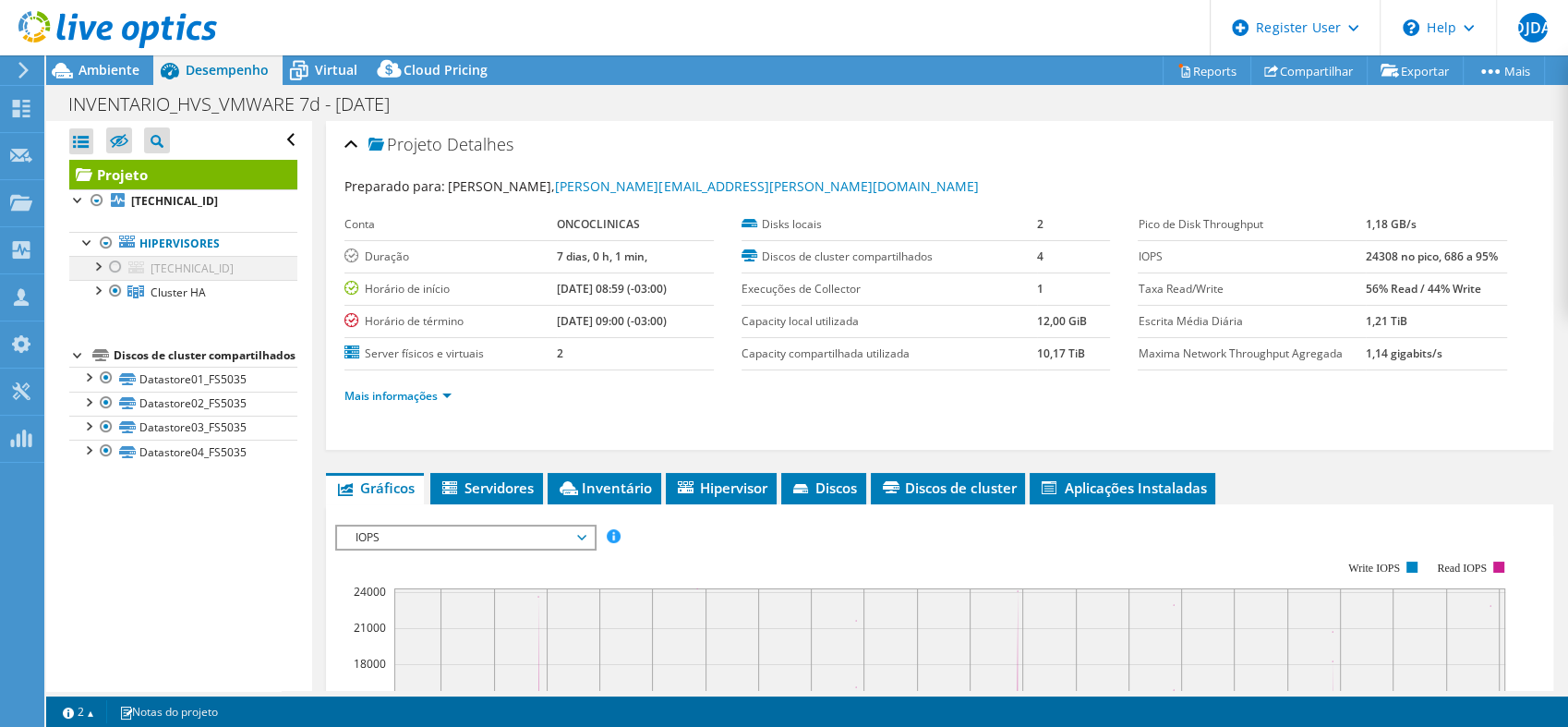
click at [116, 267] on div at bounding box center [115, 266] width 19 height 22
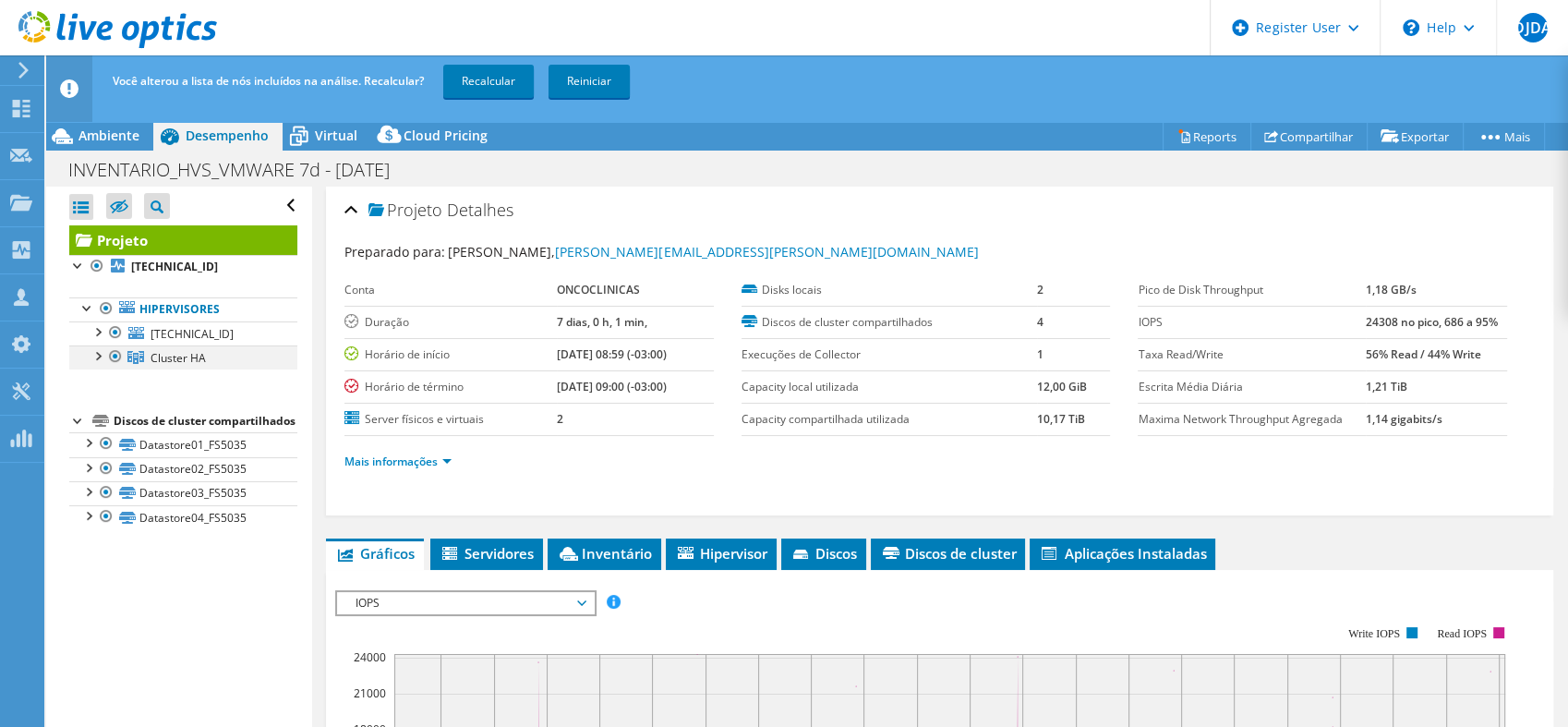
click at [115, 354] on div at bounding box center [115, 356] width 19 height 22
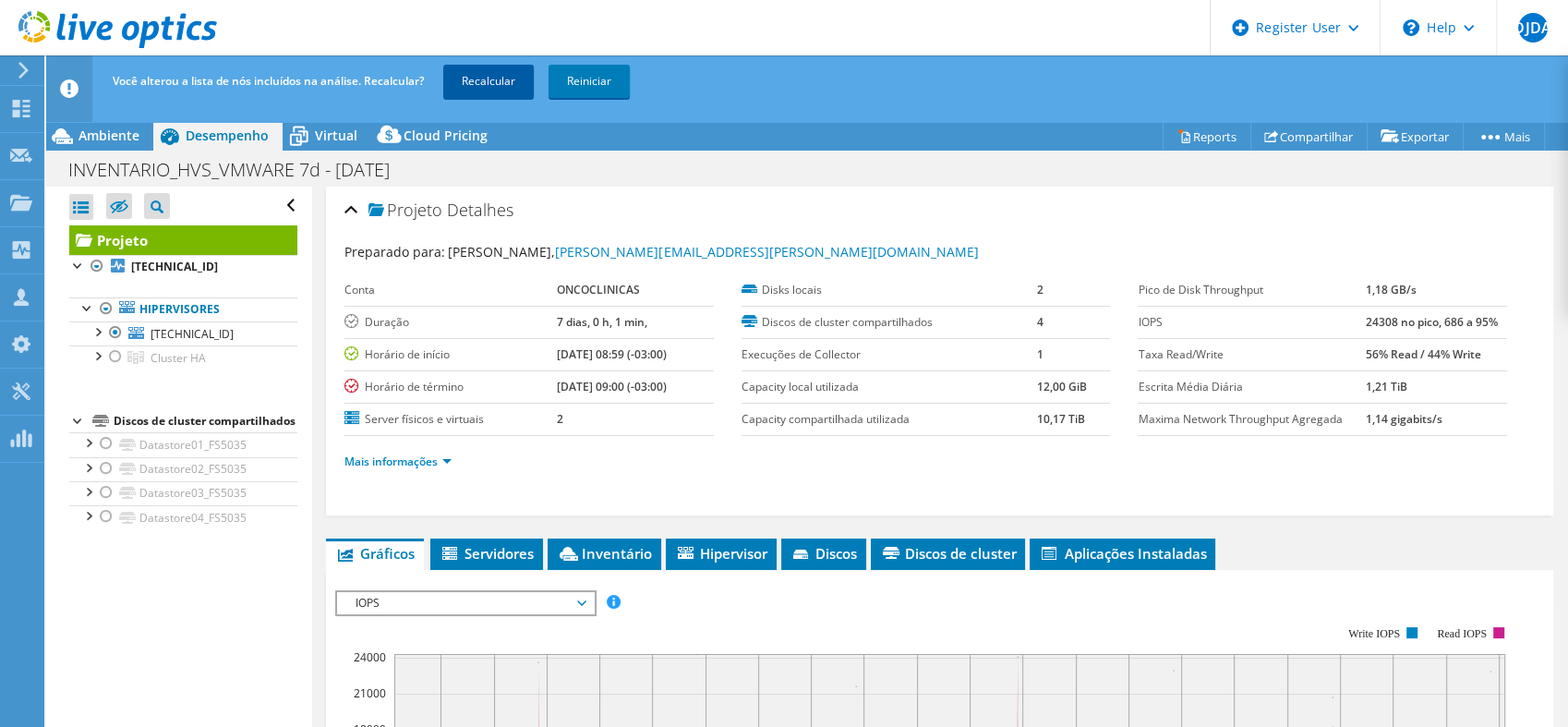
click at [489, 83] on link "Recalcular" at bounding box center [488, 81] width 91 height 33
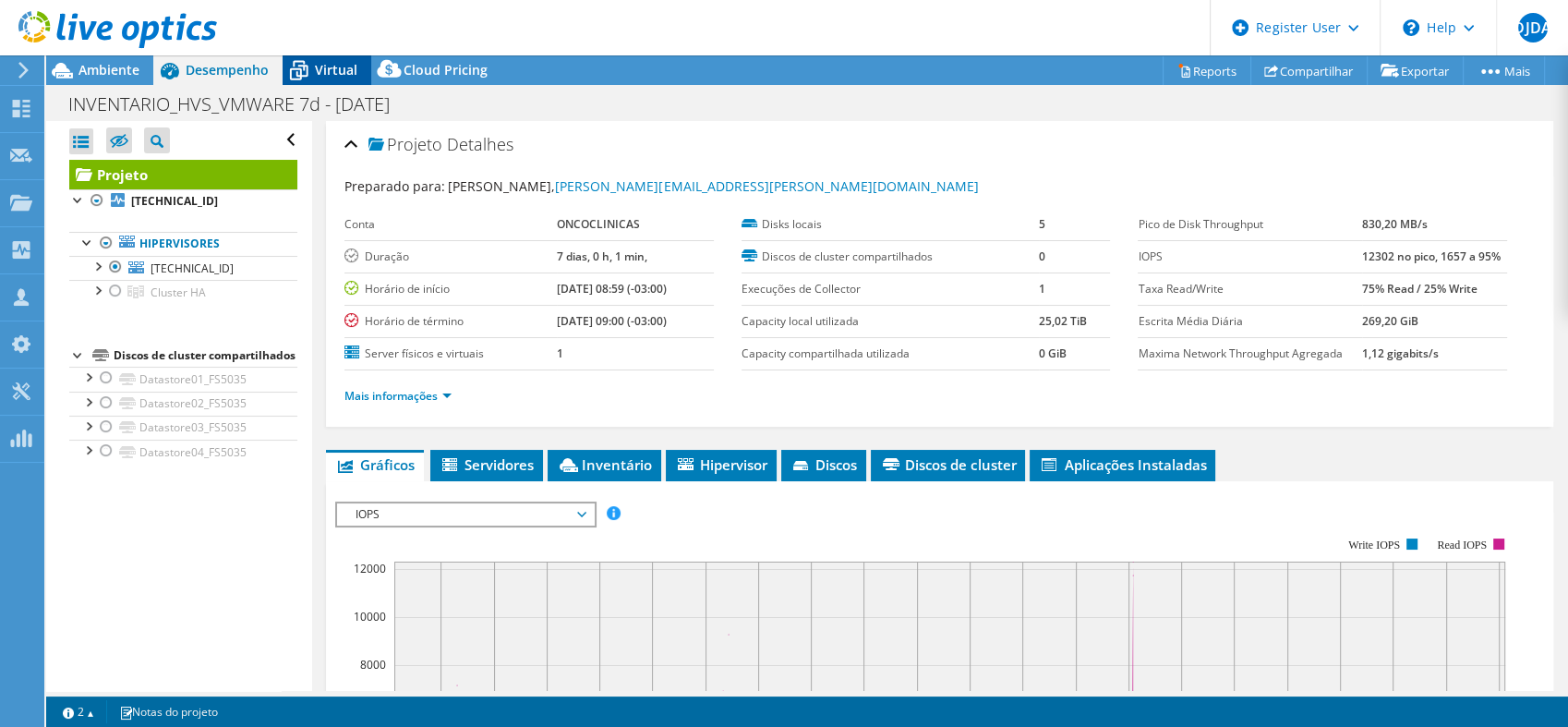
click at [334, 77] on span "Virtual" at bounding box center [337, 69] width 43 height 18
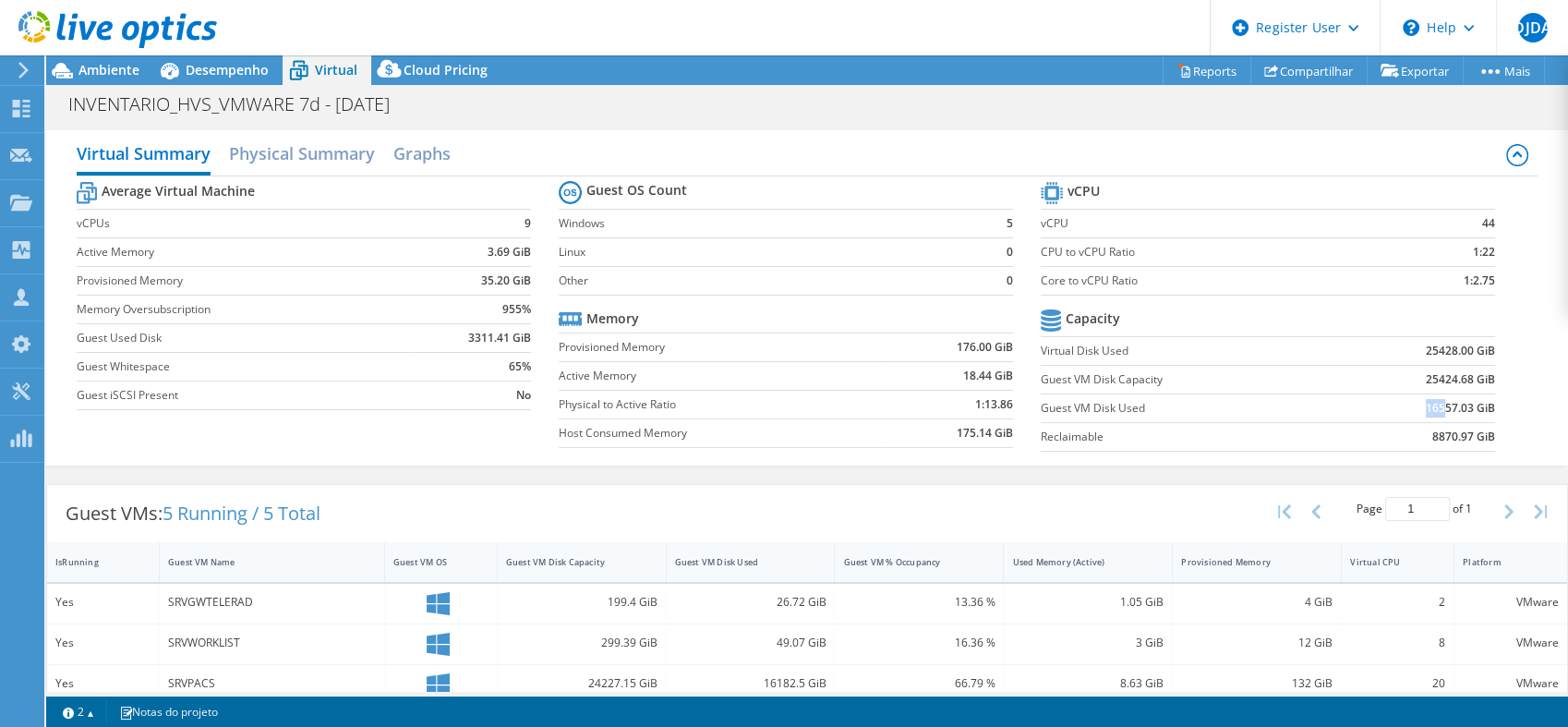
drag, startPoint x: 1411, startPoint y: 405, endPoint x: 1427, endPoint y: 401, distance: 16.5
click at [1427, 402] on b "16557.03 GiB" at bounding box center [1460, 408] width 69 height 19
click at [337, 142] on h2 "Physical Summary" at bounding box center [302, 155] width 145 height 41
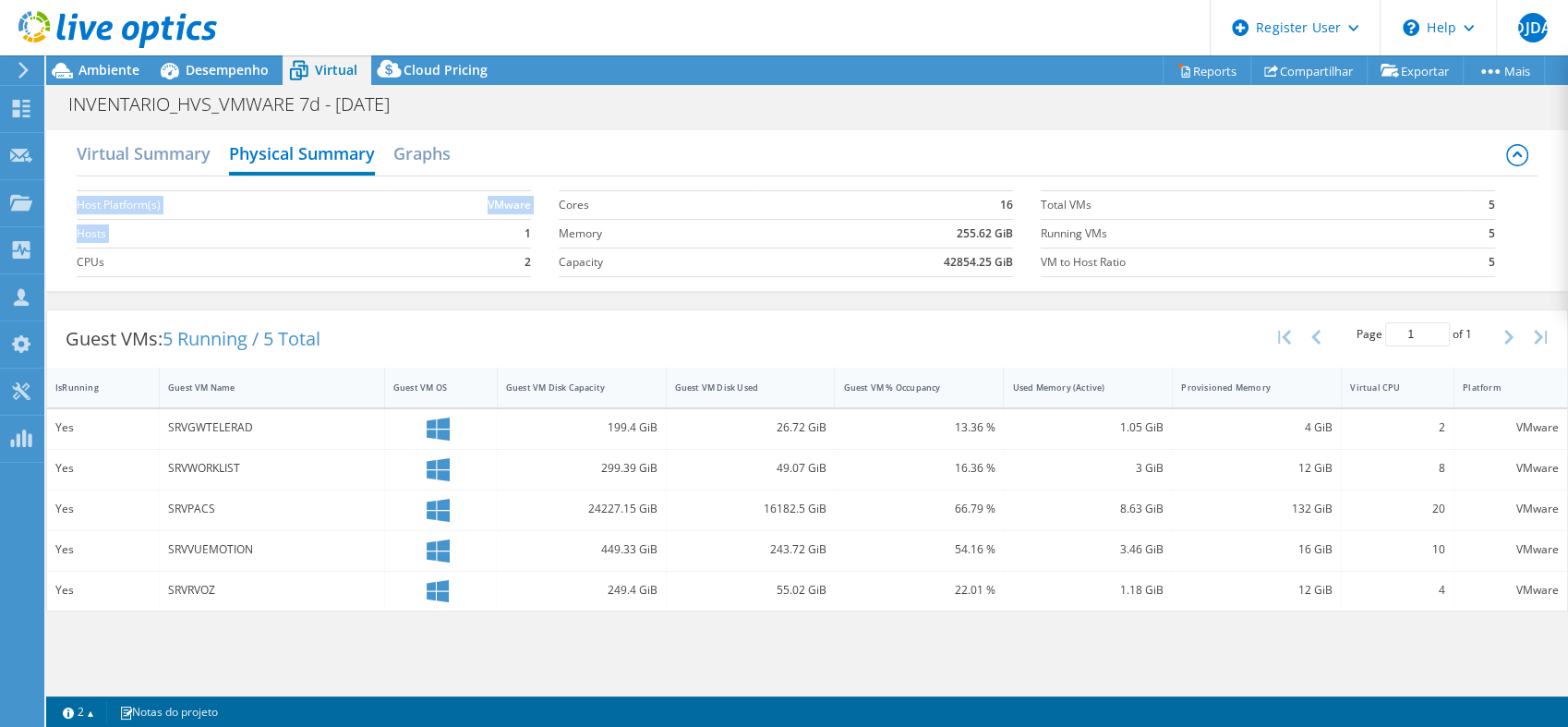
drag, startPoint x: 523, startPoint y: 237, endPoint x: 533, endPoint y: 237, distance: 10.0
click at [533, 237] on section "Host Platform(s) VMware Hosts 1 CPUs 2" at bounding box center [318, 233] width 482 height 105
drag, startPoint x: 533, startPoint y: 237, endPoint x: 522, endPoint y: 253, distance: 19.4
click at [522, 253] on td "2" at bounding box center [459, 262] width 144 height 28
click at [806, 208] on td "16" at bounding box center [885, 204] width 257 height 28
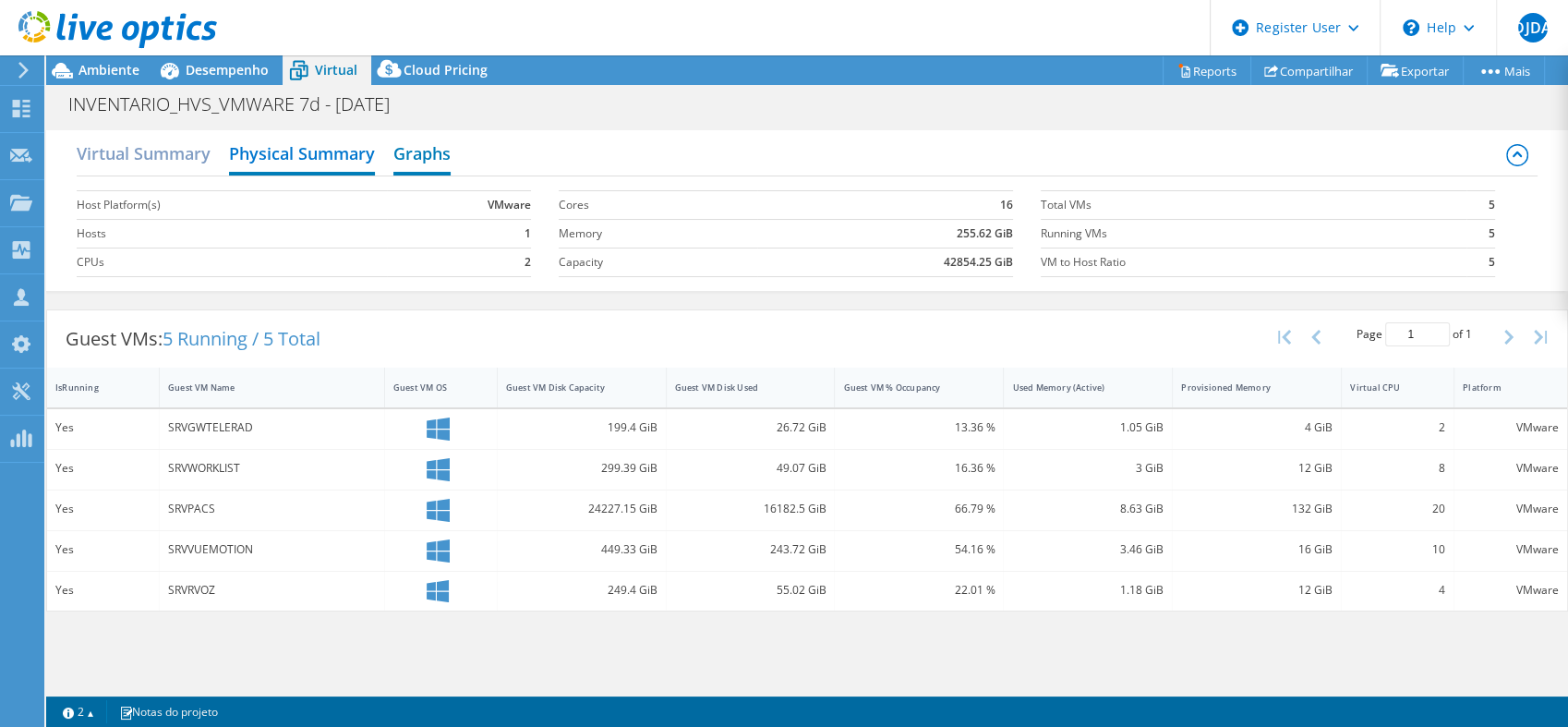
click at [434, 162] on h2 "Graphs" at bounding box center [422, 155] width 58 height 41
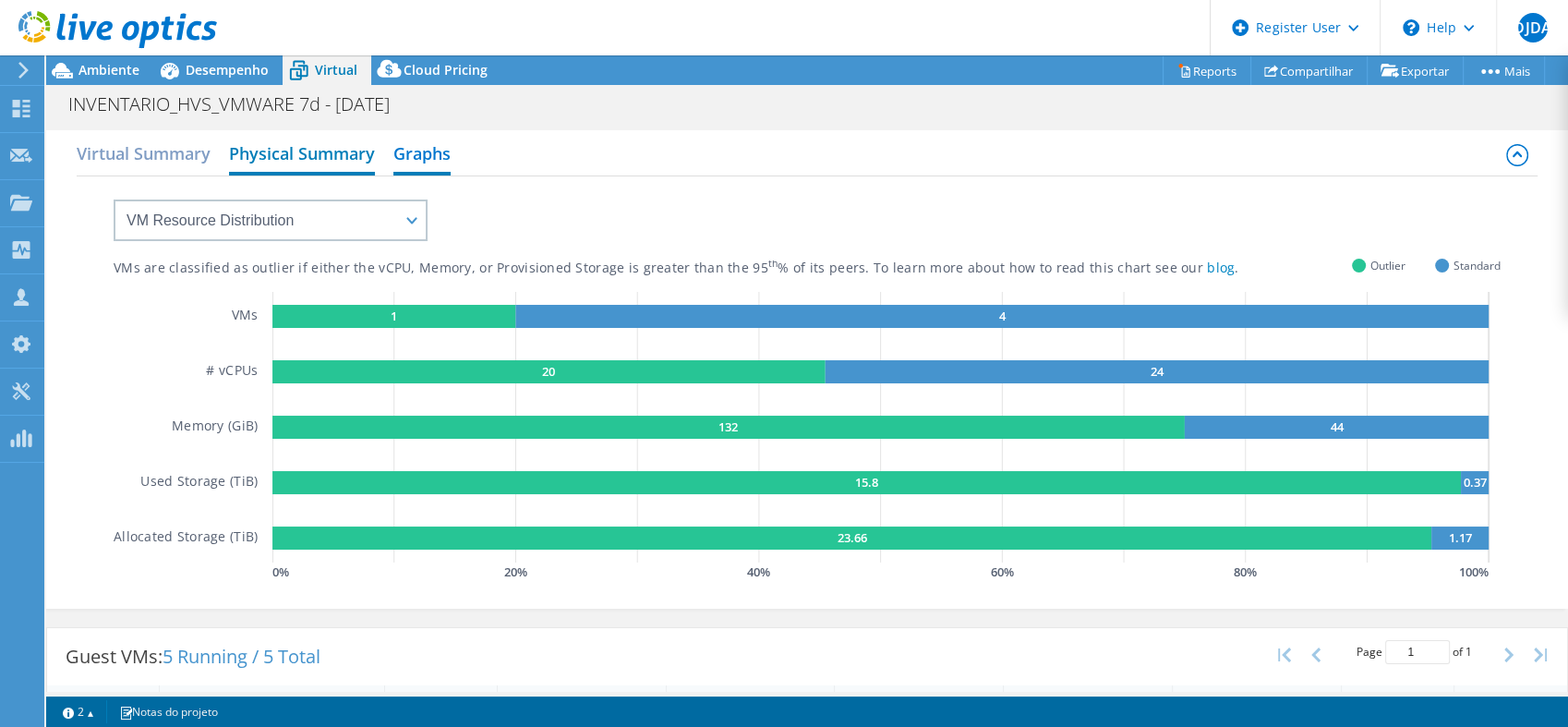
click at [343, 159] on h2 "Physical Summary" at bounding box center [302, 155] width 145 height 41
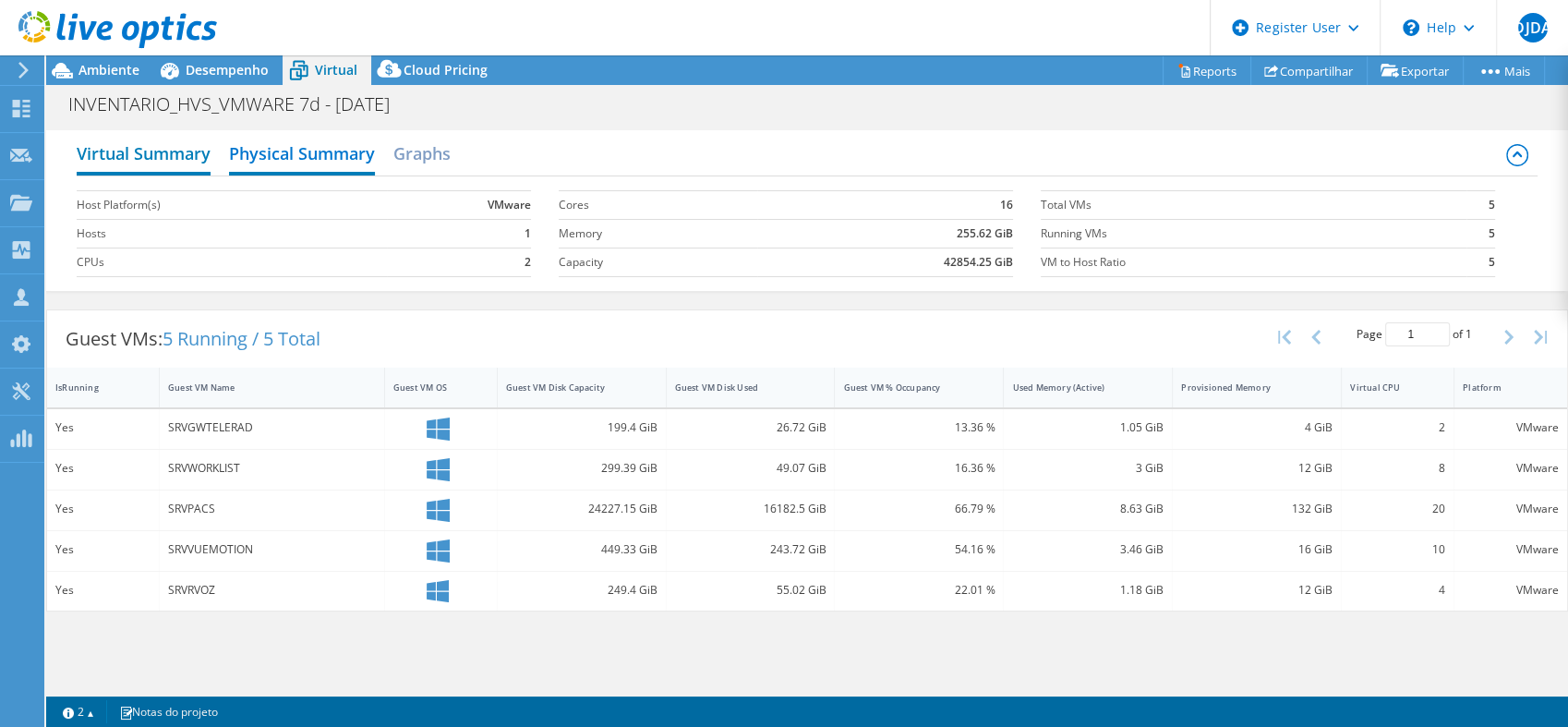
click at [181, 163] on h2 "Virtual Summary" at bounding box center [143, 155] width 134 height 41
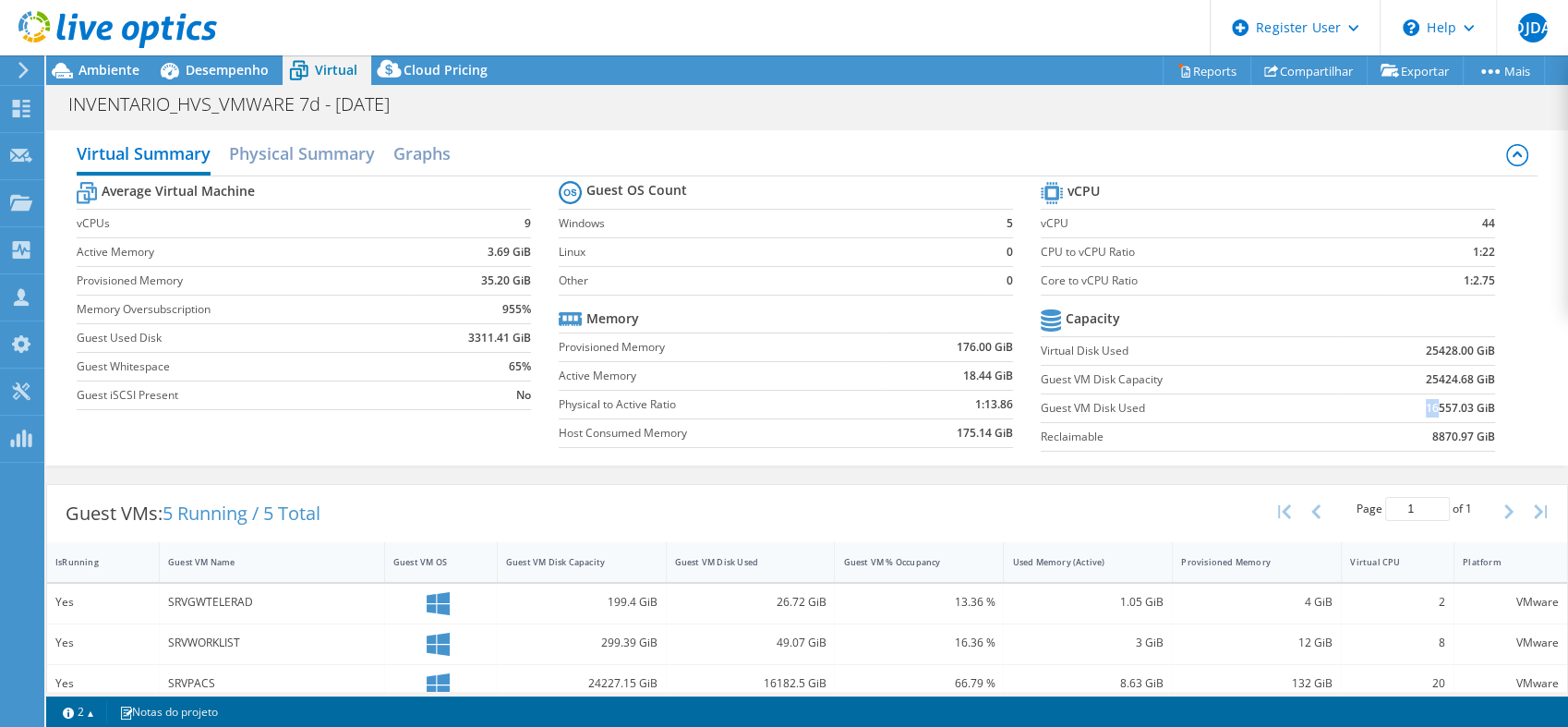
drag, startPoint x: 1412, startPoint y: 403, endPoint x: 1426, endPoint y: 405, distance: 14.1
click at [1426, 405] on b "16557.03 GiB" at bounding box center [1460, 408] width 69 height 19
drag, startPoint x: 1426, startPoint y: 405, endPoint x: 1384, endPoint y: 395, distance: 43.2
click at [1384, 395] on td "16557.03 GiB" at bounding box center [1416, 407] width 157 height 28
click at [213, 76] on span "Desempenho" at bounding box center [226, 69] width 83 height 18
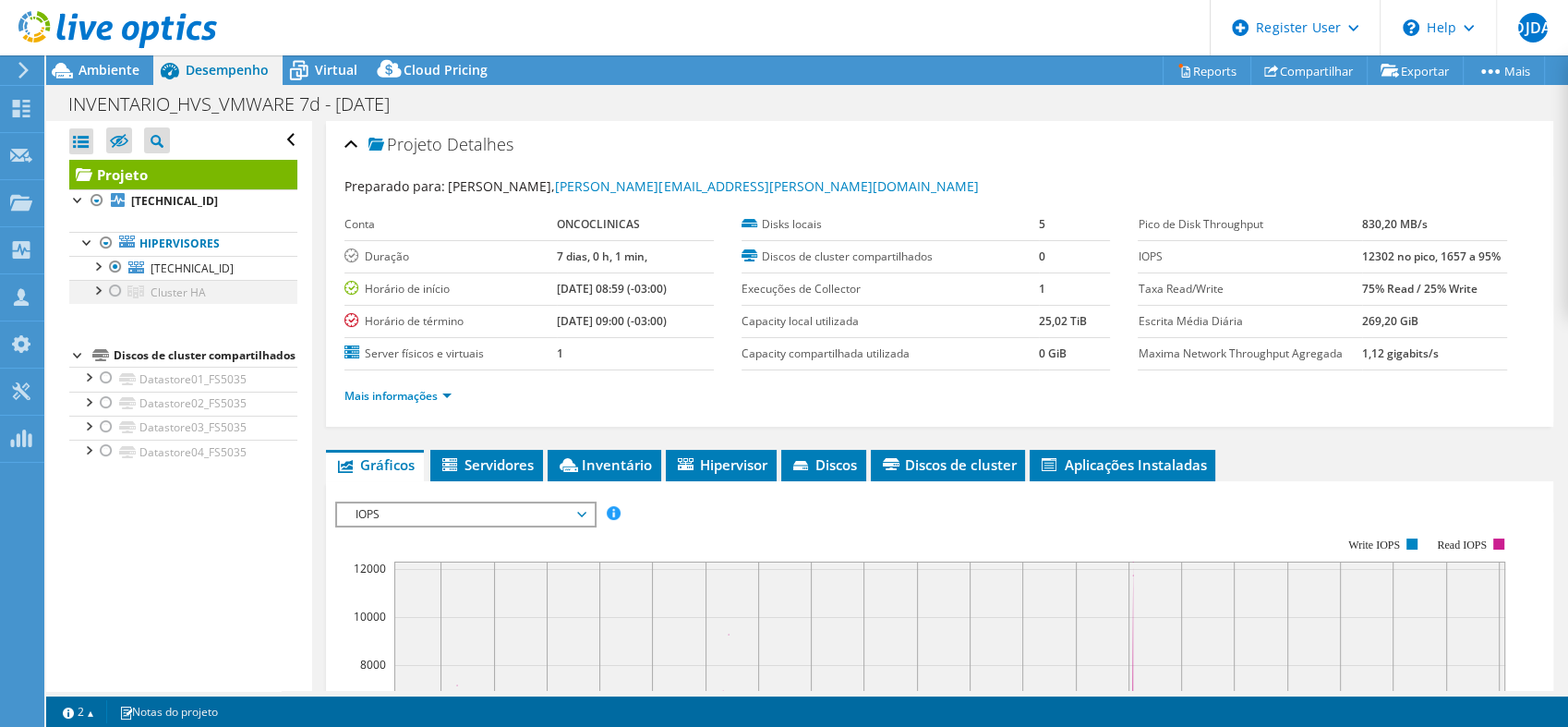
click at [116, 289] on div at bounding box center [115, 291] width 19 height 22
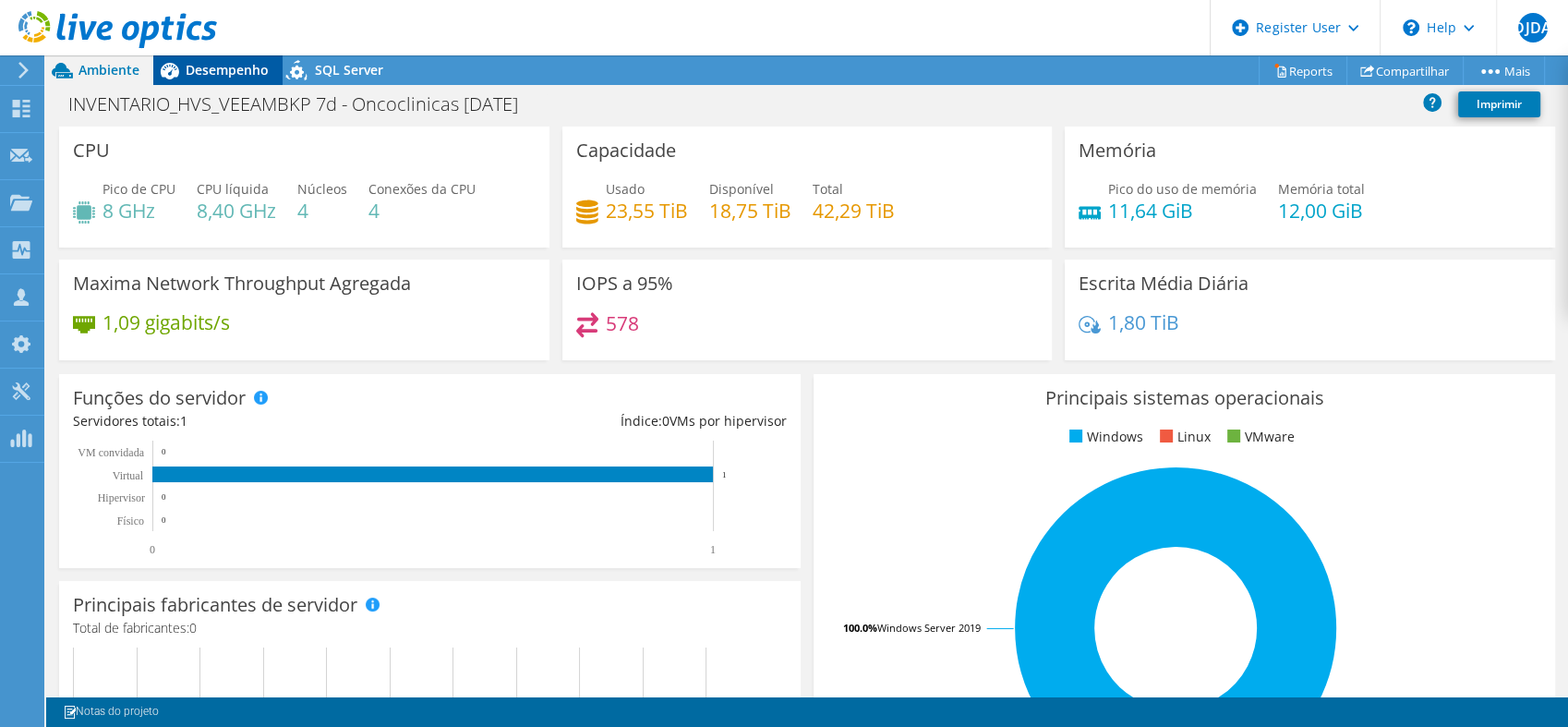
click at [243, 61] on span "Desempenho" at bounding box center [226, 69] width 83 height 18
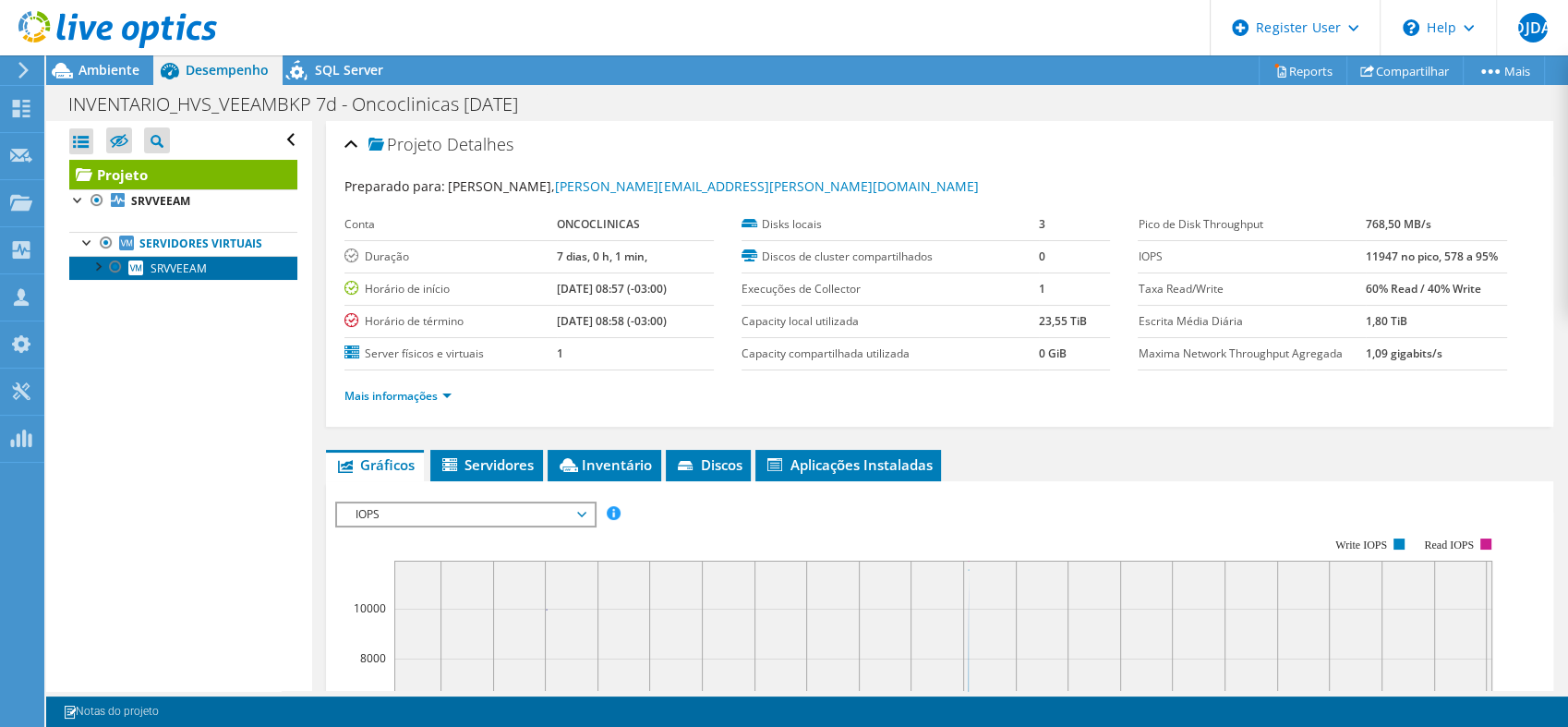
click at [185, 276] on span "SRVVEEAM" at bounding box center [179, 268] width 57 height 16
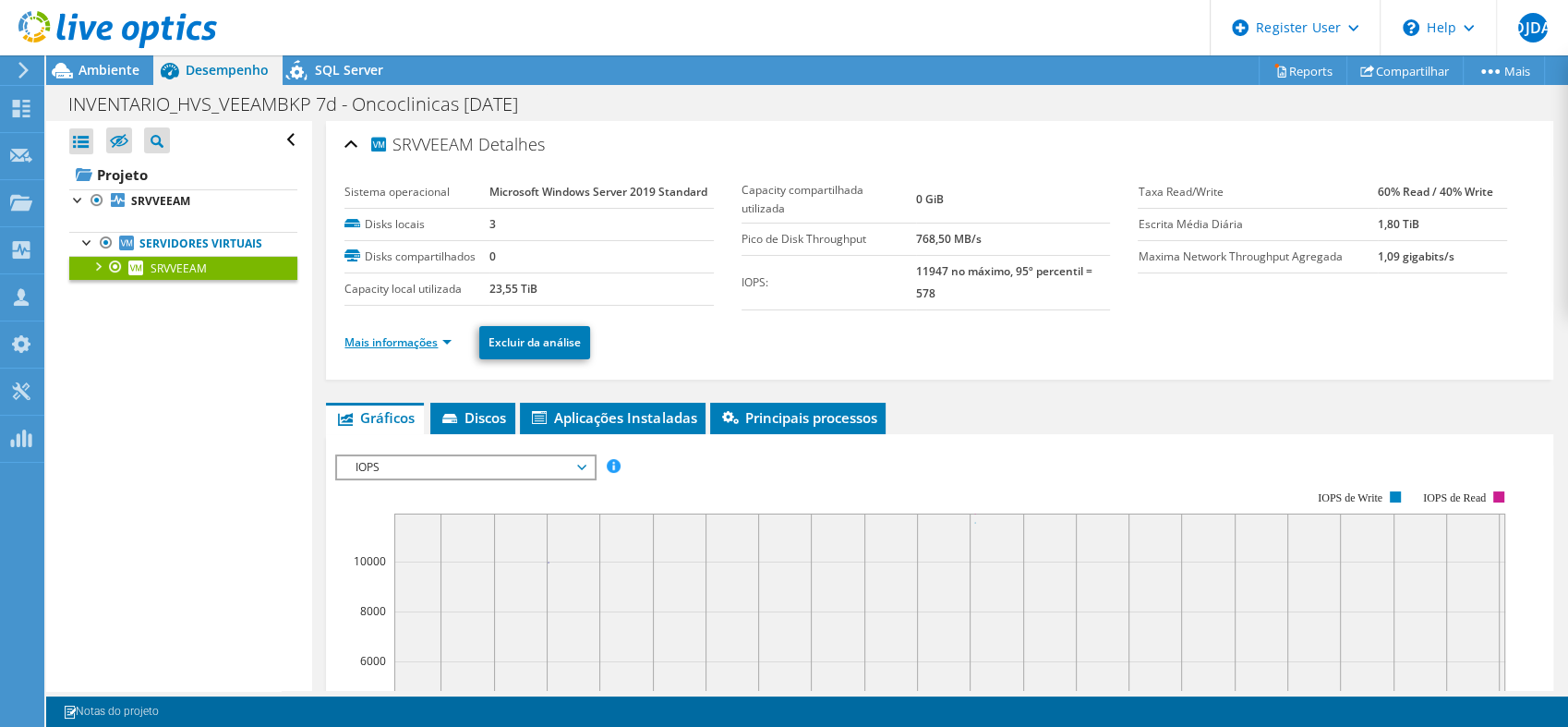
click at [381, 339] on link "Mais informações" at bounding box center [398, 343] width 107 height 16
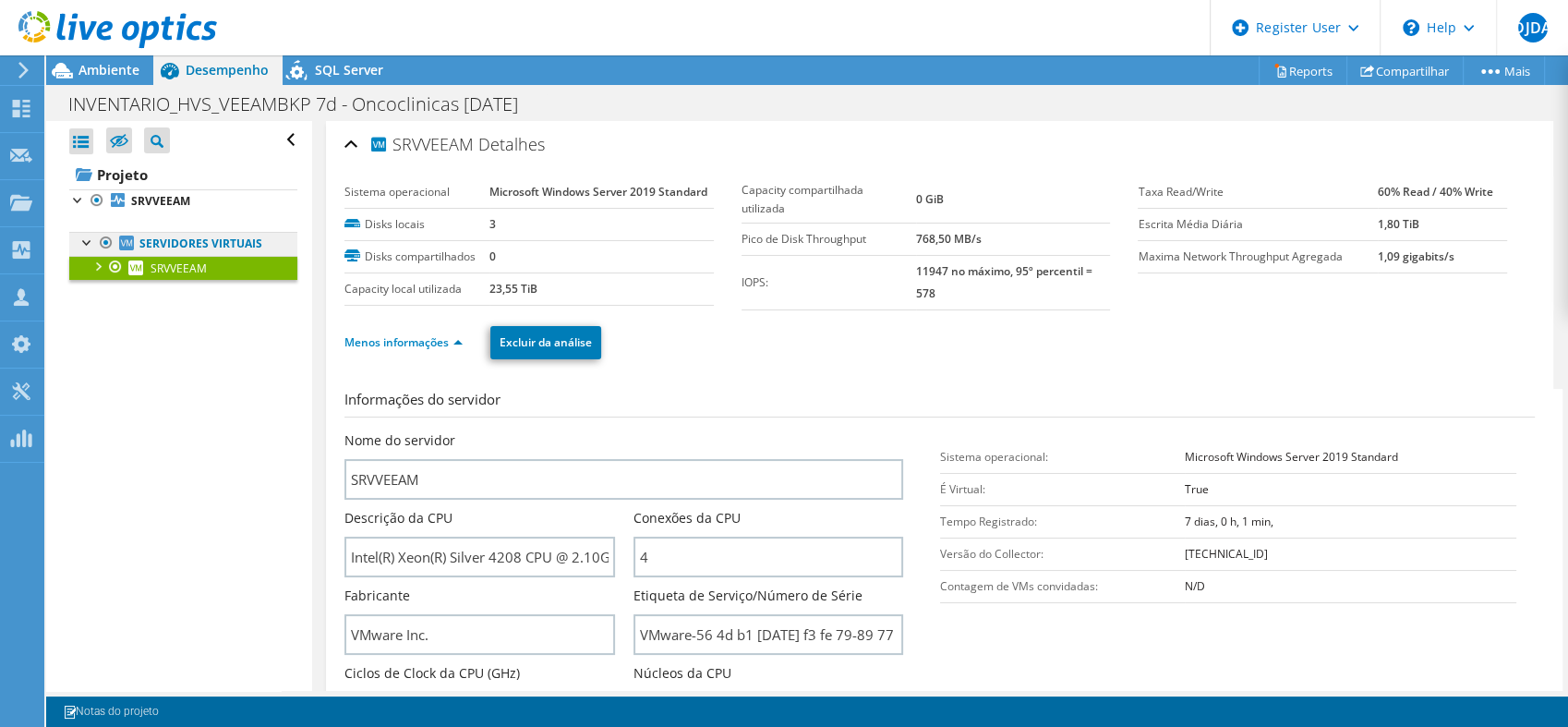
click at [194, 244] on link "Servidores virtuais" at bounding box center [183, 243] width 228 height 24
click at [193, 254] on link "Servidores virtuais" at bounding box center [183, 243] width 228 height 24
click at [169, 249] on link "Servidores virtuais" at bounding box center [183, 243] width 228 height 24
drag, startPoint x: 176, startPoint y: 316, endPoint x: 157, endPoint y: 273, distance: 47.0
click at [175, 316] on div "Abrir Todos Fechar Todos Ocultar nós excluídos Filtro de árvore do projeto" at bounding box center [179, 406] width 265 height 570
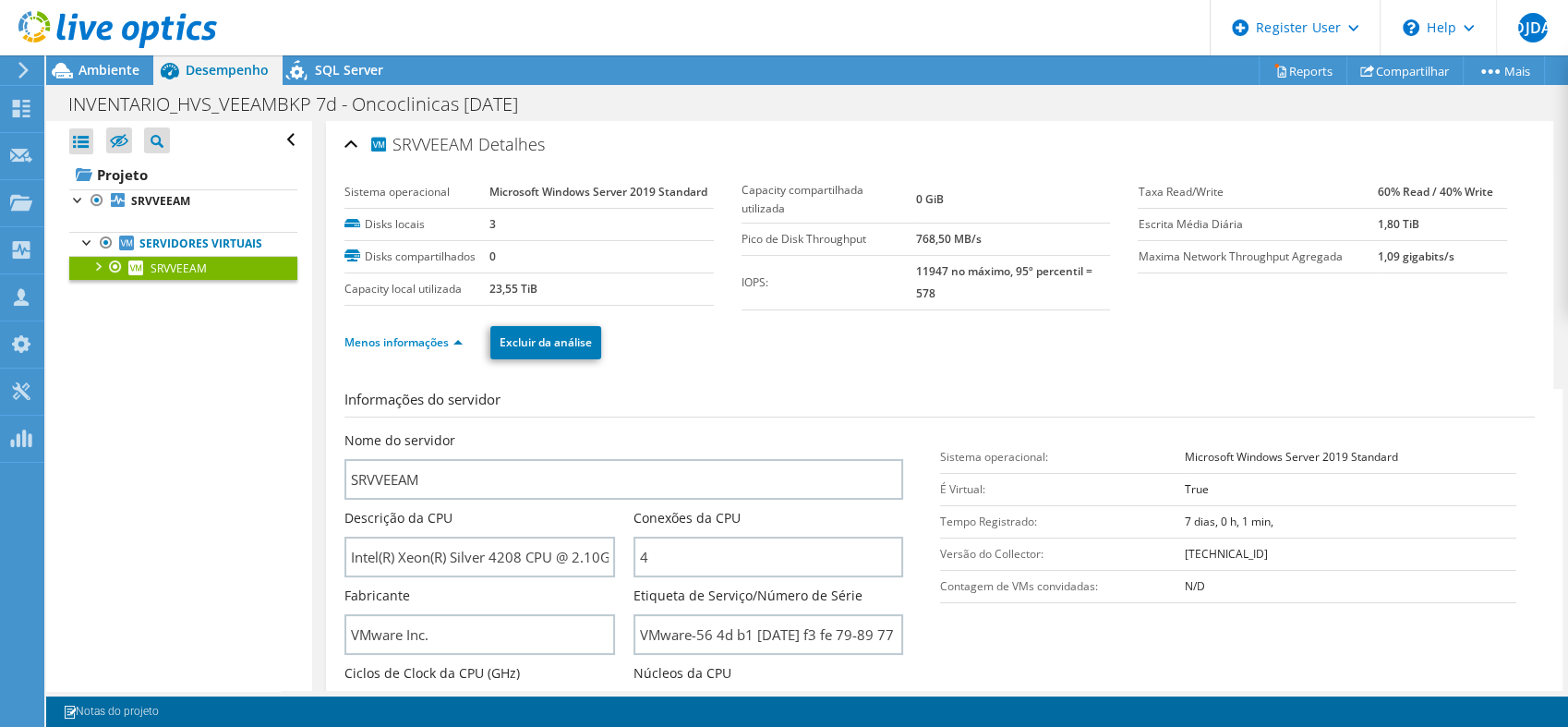
click at [154, 217] on ul "Servidores virtuais SRVVEEAM 0 C: 1 E:" at bounding box center [183, 256] width 228 height 85
click at [152, 205] on b "SRVVEEAM" at bounding box center [160, 201] width 60 height 16
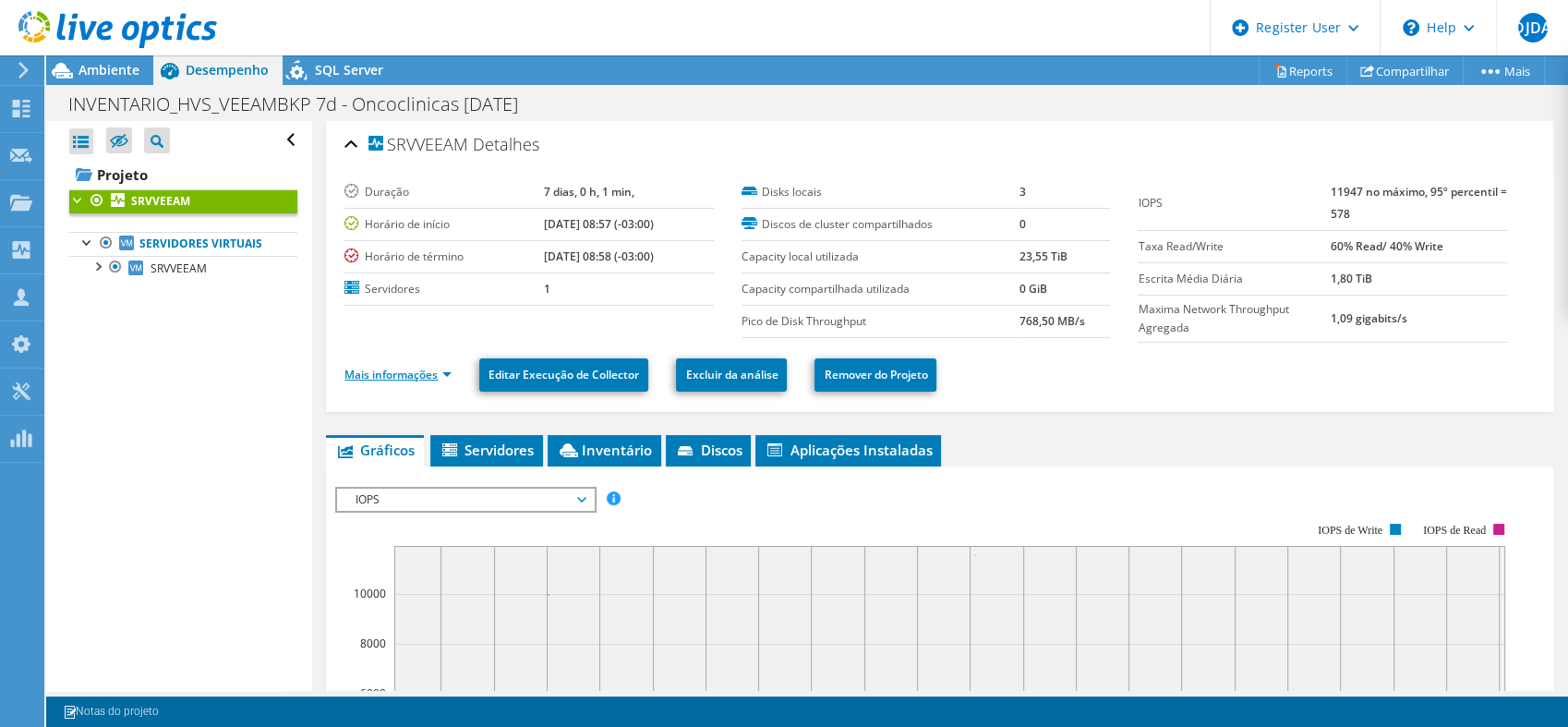
click at [388, 368] on link "Mais informações" at bounding box center [398, 375] width 107 height 16
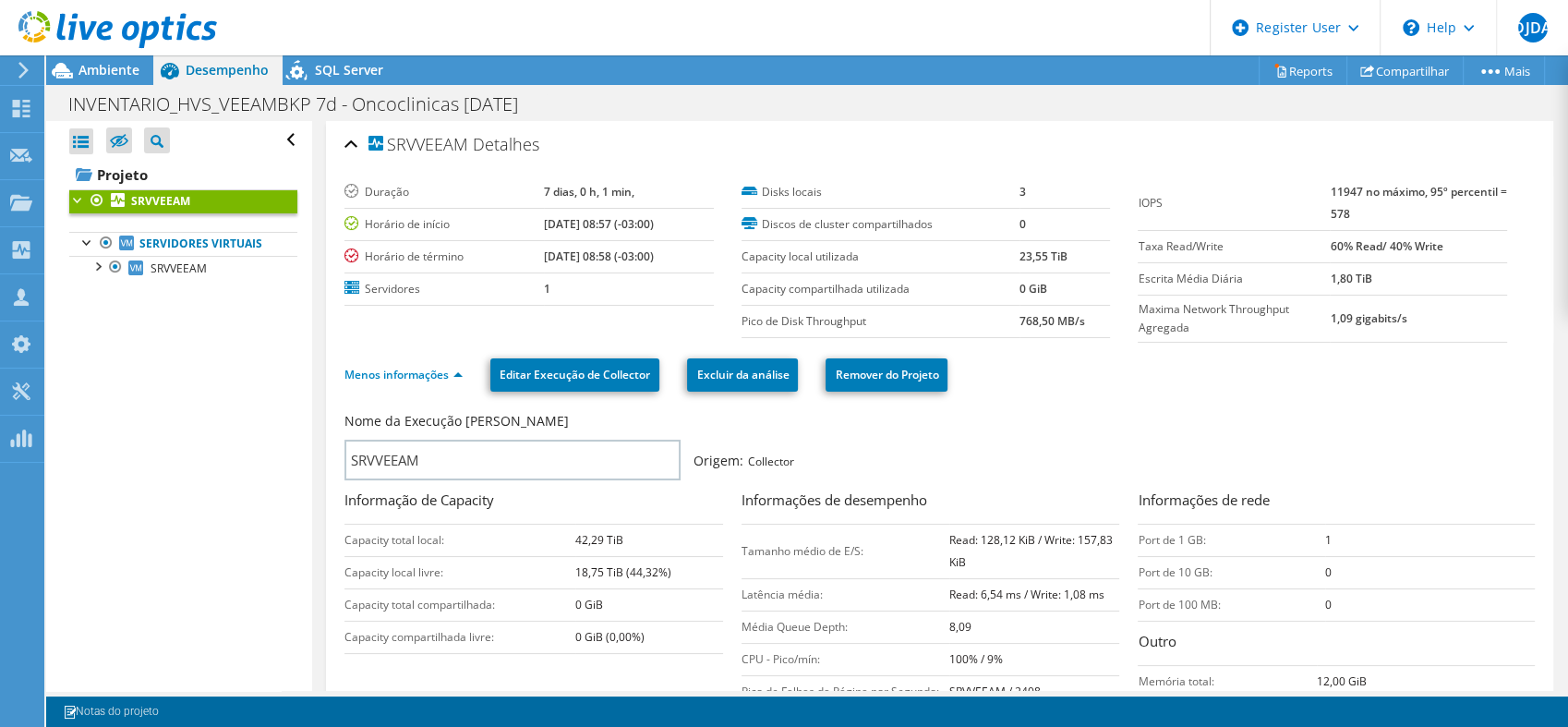
click at [247, 326] on div "Abrir Todos Fechar Todos Ocultar nós excluídos Filtro de árvore do projeto" at bounding box center [179, 406] width 265 height 570
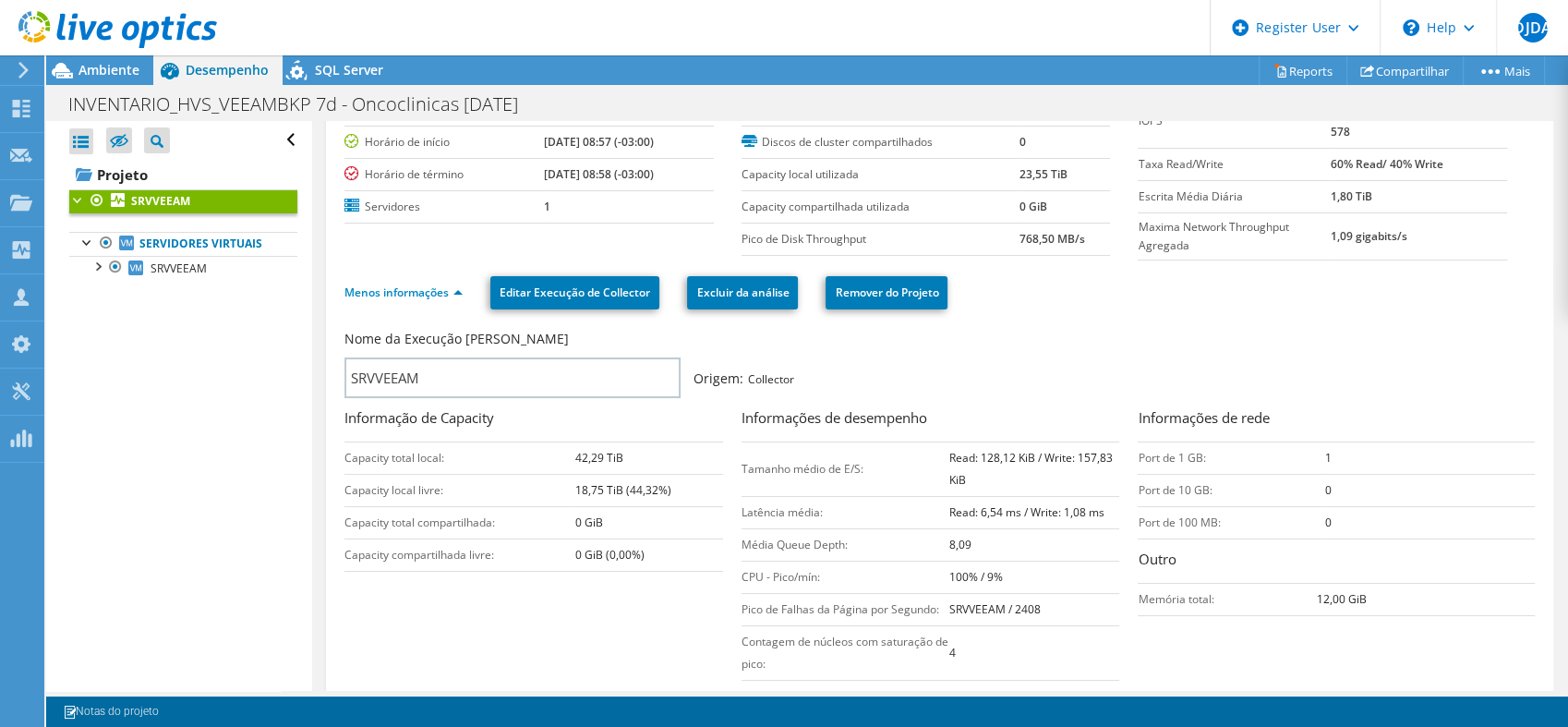
scroll to position [205, 0]
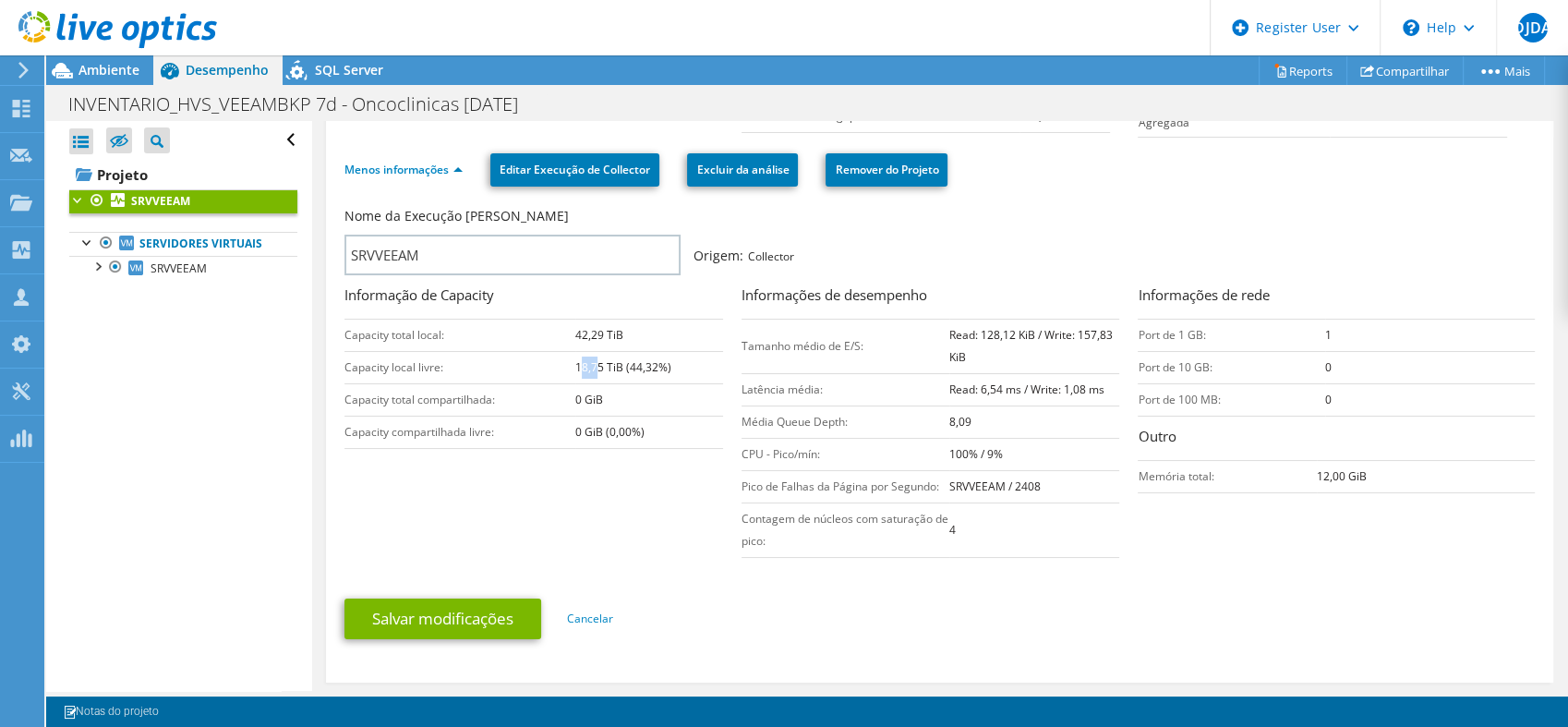
drag, startPoint x: 577, startPoint y: 363, endPoint x: 593, endPoint y: 368, distance: 16.8
click at [593, 368] on td "18,75 TiB (44,32%)" at bounding box center [648, 367] width 147 height 32
drag, startPoint x: 593, startPoint y: 368, endPoint x: 695, endPoint y: 366, distance: 102.0
click at [695, 366] on td "18,75 TiB (44,32%)" at bounding box center [648, 367] width 147 height 32
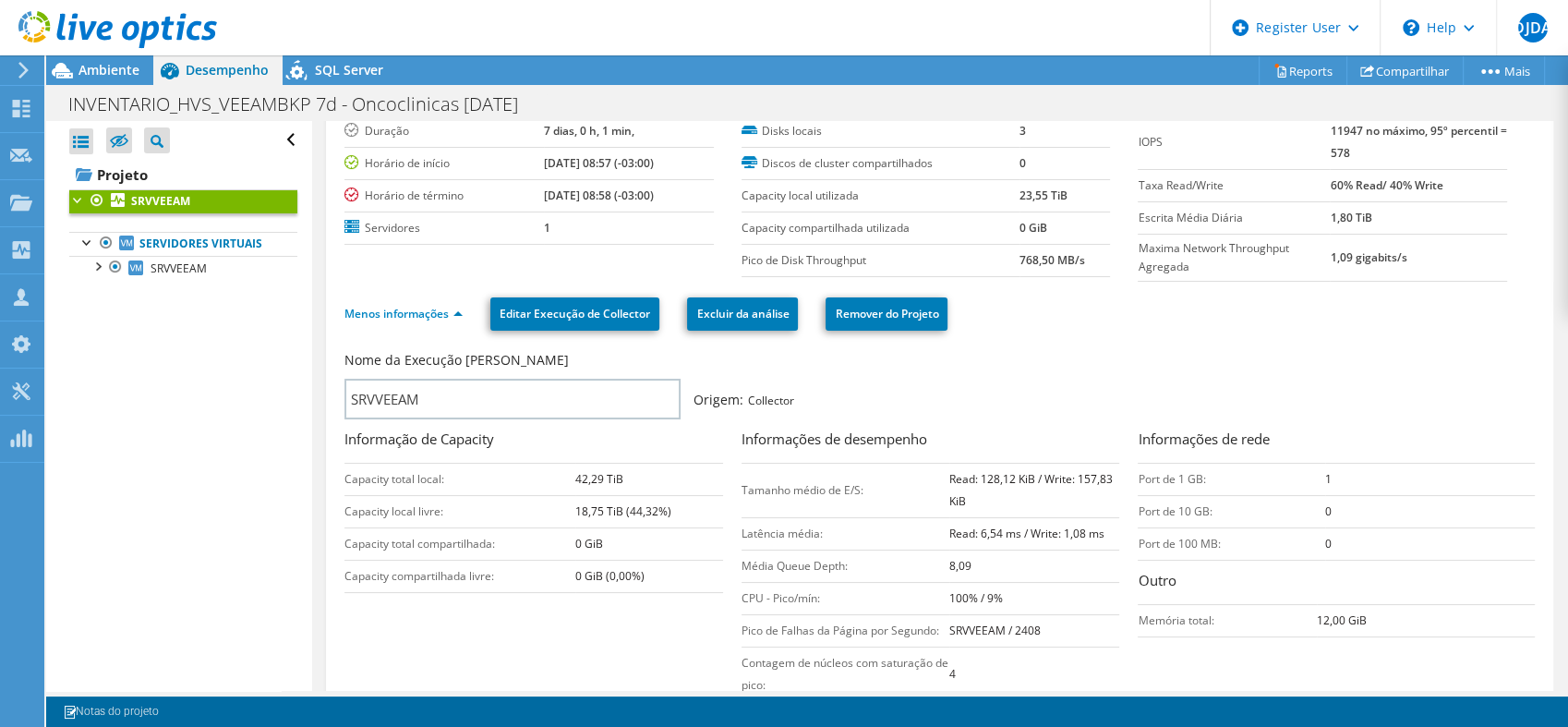
scroll to position [0, 0]
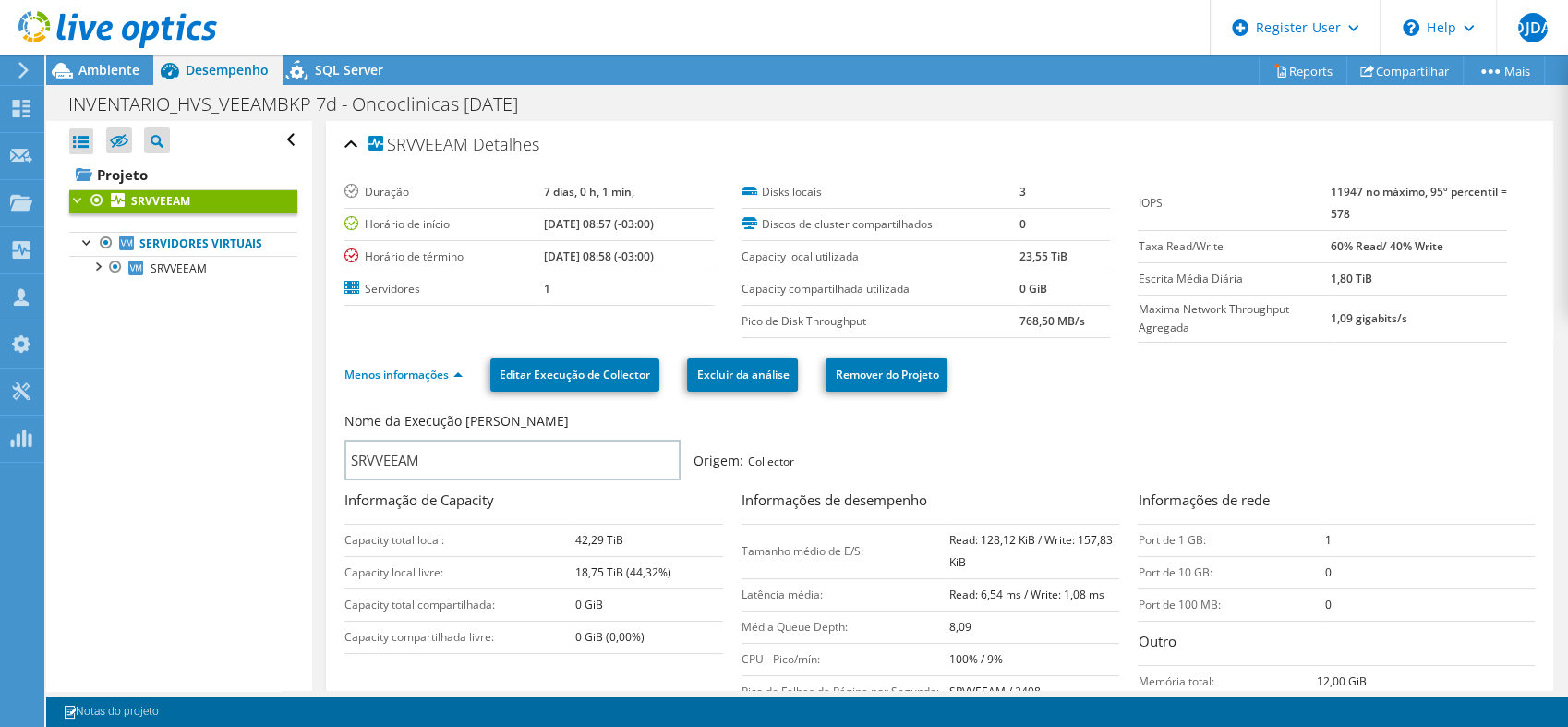
click at [894, 438] on div "Nome da Execução de Collector SRVVEEAM Origem: Collector" at bounding box center [930, 446] width 1172 height 68
click at [329, 59] on div "SQL Server" at bounding box center [340, 70] width 114 height 29
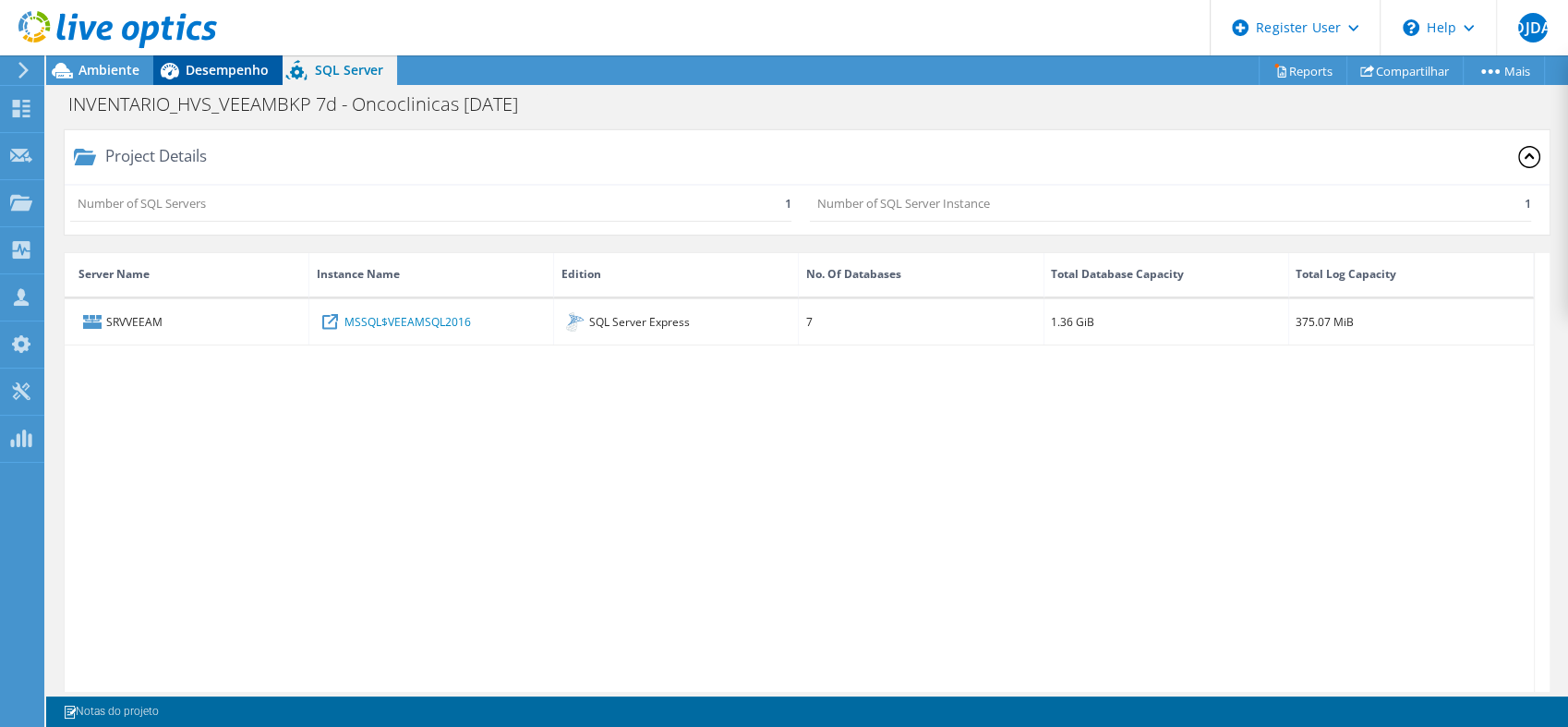
click at [226, 67] on span "Desempenho" at bounding box center [226, 69] width 83 height 18
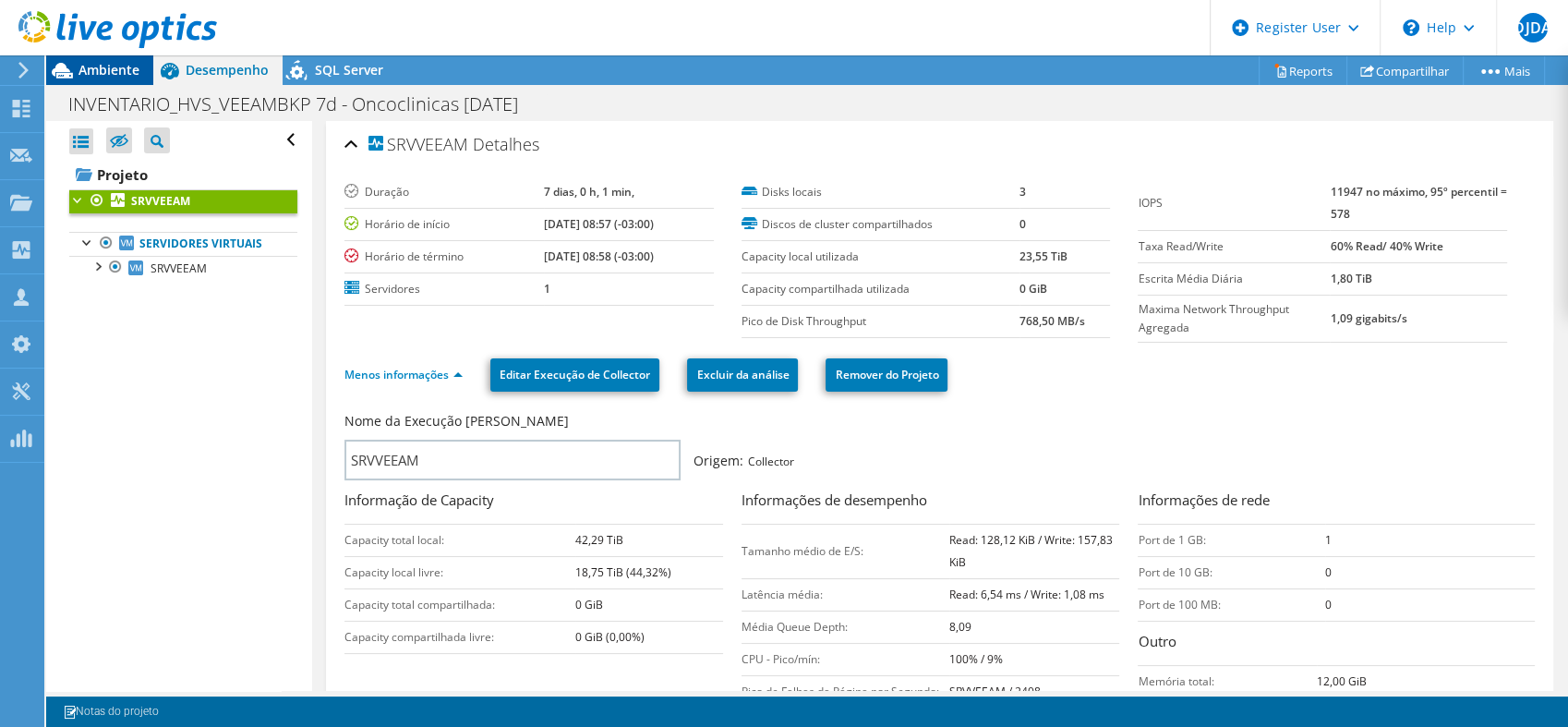
click at [102, 74] on span "Ambiente" at bounding box center [108, 69] width 60 height 18
